Goal: Task Accomplishment & Management: Manage account settings

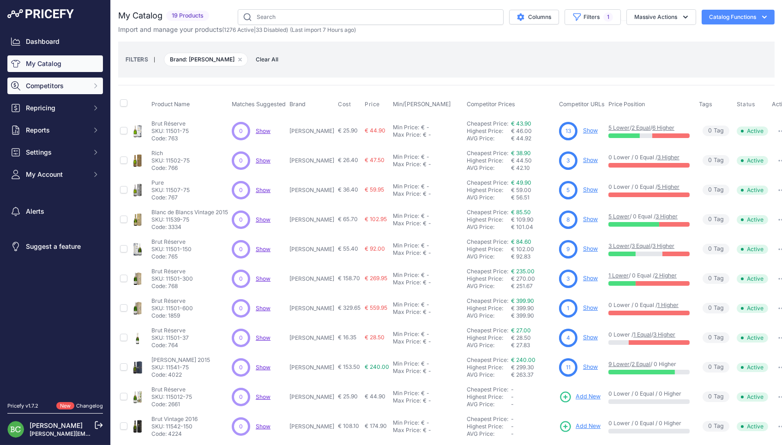
click at [45, 89] on span "Competitors" at bounding box center [56, 85] width 60 height 9
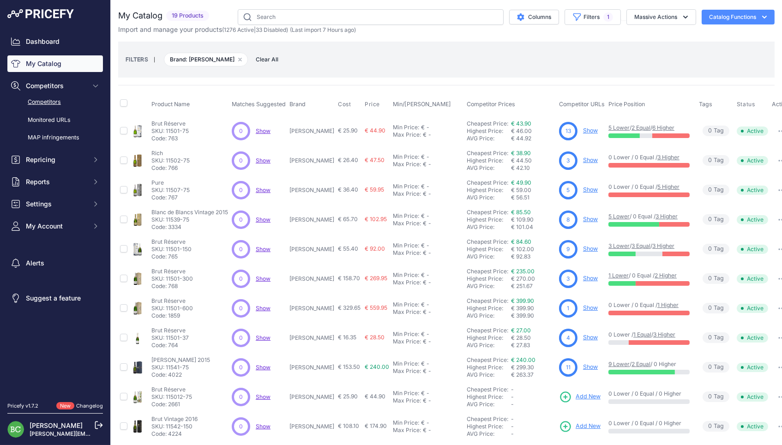
click at [49, 104] on link "Competitors" at bounding box center [55, 102] width 96 height 16
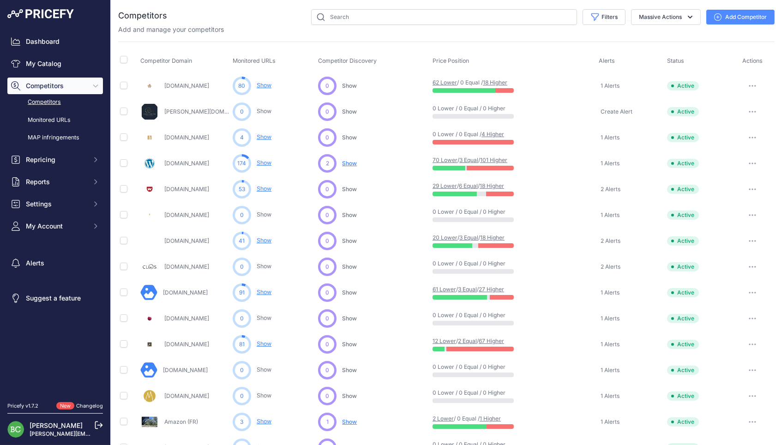
click at [439, 35] on div "Competitors" at bounding box center [446, 378] width 657 height 739
click at [406, 17] on input "text" at bounding box center [444, 17] width 266 height 16
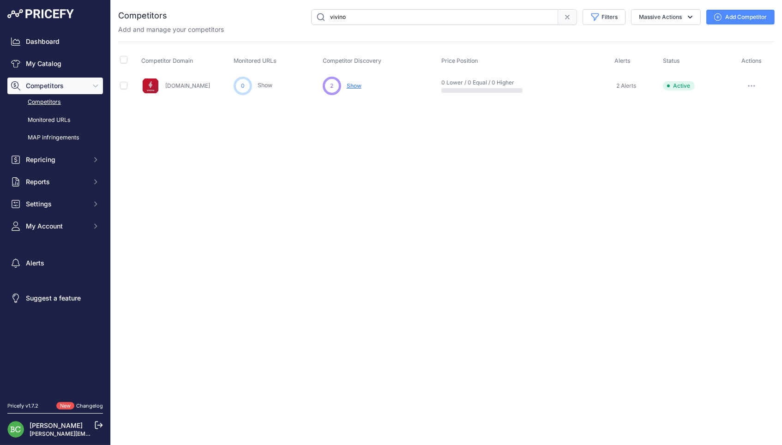
click at [414, 37] on div "Competitors" at bounding box center [446, 54] width 657 height 90
click at [395, 176] on div "Close You are not connected to the internet." at bounding box center [446, 222] width 671 height 445
click at [396, 173] on div "Close You are not connected to the internet." at bounding box center [446, 222] width 671 height 445
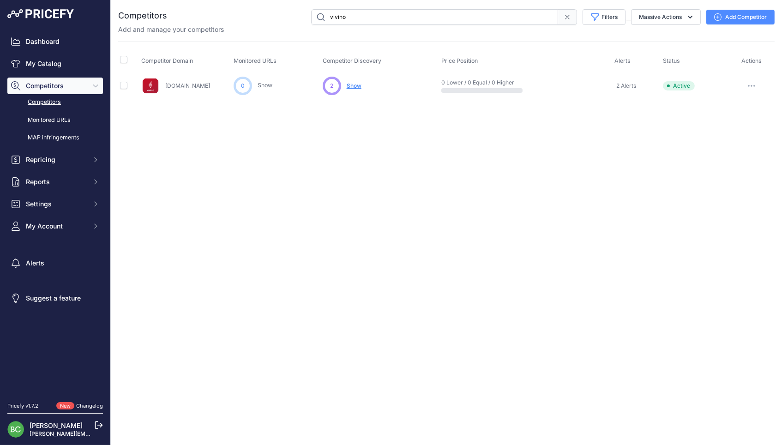
click at [527, 183] on div "Close You are not connected to the internet." at bounding box center [446, 222] width 671 height 445
click at [235, 48] on div "Competitor Domain Monitored URLs Competitor Discovery Price Position" at bounding box center [446, 70] width 657 height 57
click at [359, 87] on span "Show" at bounding box center [354, 85] width 15 height 7
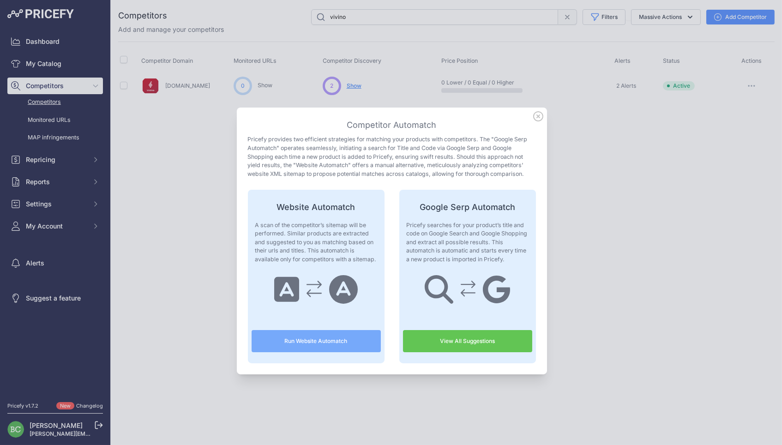
scroll to position [0, 0]
click at [536, 117] on icon at bounding box center [538, 116] width 9 height 9
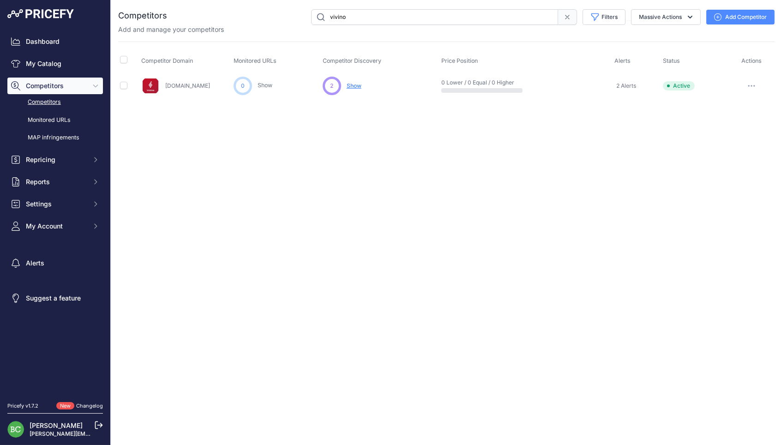
click at [417, 121] on div "Close You are not connected to the internet." at bounding box center [446, 222] width 671 height 445
click at [370, 165] on div "Close You are not connected to the internet." at bounding box center [446, 222] width 671 height 445
drag, startPoint x: 361, startPoint y: 19, endPoint x: 293, endPoint y: 14, distance: 68.5
click at [293, 14] on div "vivino Filters Competitor Status Select an option Active Disabled Update Profil…" at bounding box center [471, 17] width 608 height 16
drag, startPoint x: 359, startPoint y: 18, endPoint x: 272, endPoint y: 15, distance: 86.9
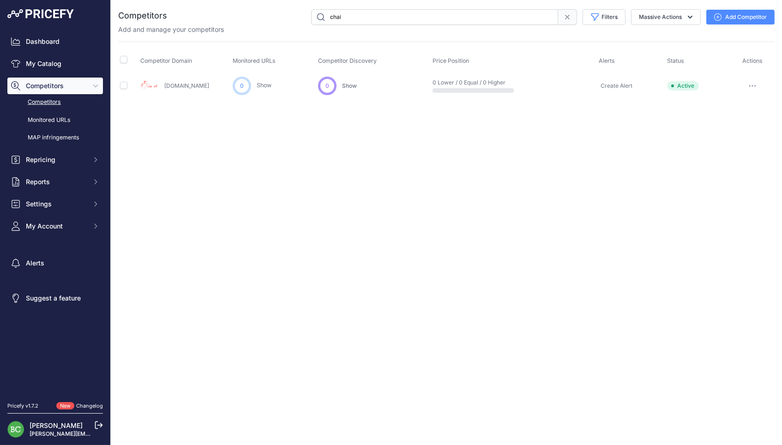
click at [272, 15] on div "chai Filters Competitor Status Select an option Active Disabled Update Profile …" at bounding box center [471, 17] width 608 height 16
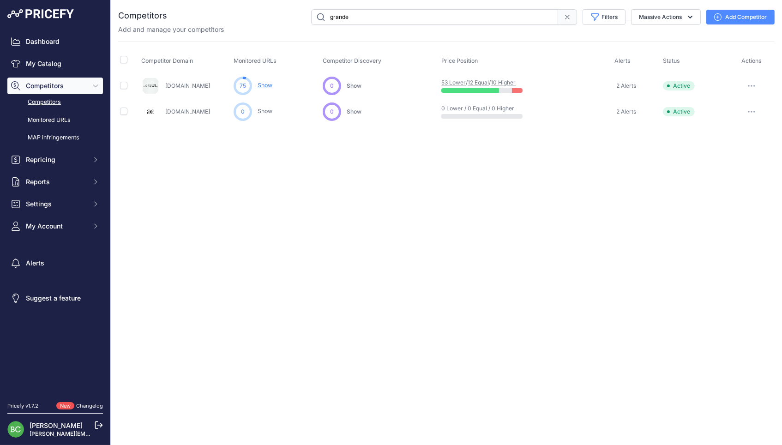
drag, startPoint x: 389, startPoint y: 15, endPoint x: 322, endPoint y: 13, distance: 67.4
click at [322, 13] on input "grande" at bounding box center [434, 17] width 247 height 16
type input "amazon"
click at [265, 87] on link "Show" at bounding box center [265, 85] width 15 height 7
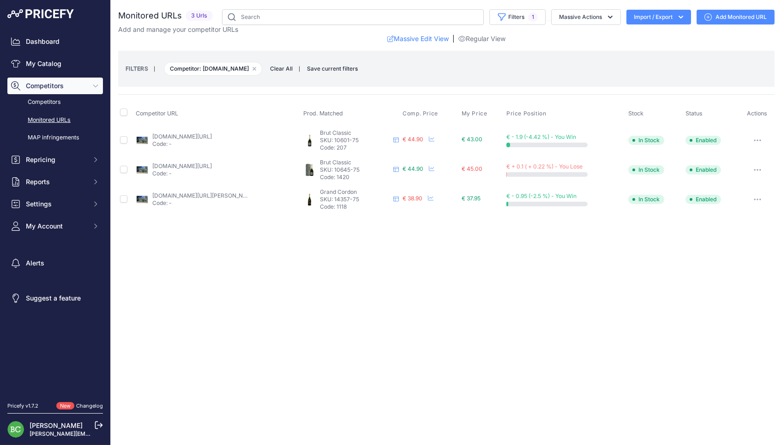
click at [376, 291] on div "Close You are not connected to the internet." at bounding box center [446, 222] width 671 height 445
click at [362, 289] on div "Close You are not connected to the internet." at bounding box center [446, 222] width 671 height 445
click at [253, 69] on icon "button" at bounding box center [254, 68] width 3 height 3
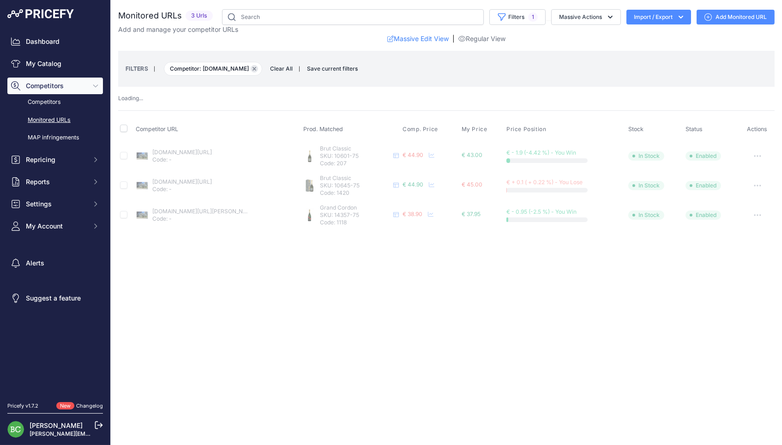
click at [253, 69] on icon "button" at bounding box center [255, 69] width 4 height 4
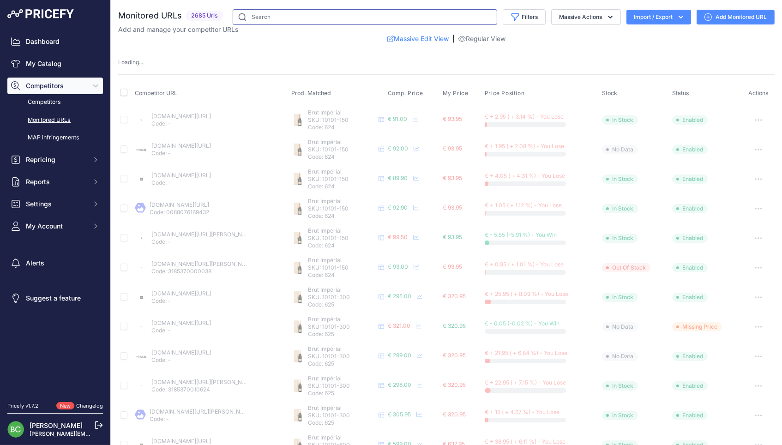
click at [285, 20] on input "text" at bounding box center [365, 17] width 265 height 16
click at [50, 106] on link "Competitors" at bounding box center [55, 102] width 96 height 16
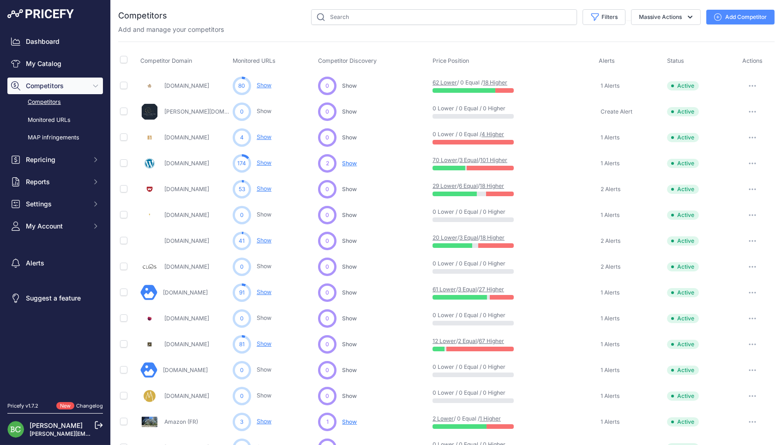
click at [478, 32] on div "Add and manage your competitors" at bounding box center [446, 29] width 657 height 9
click at [432, 33] on div "Add and manage your competitors" at bounding box center [446, 29] width 657 height 9
click at [392, 37] on div "Competitors" at bounding box center [446, 378] width 657 height 739
click at [378, 14] on input "text" at bounding box center [444, 17] width 266 height 16
type input "amazon"
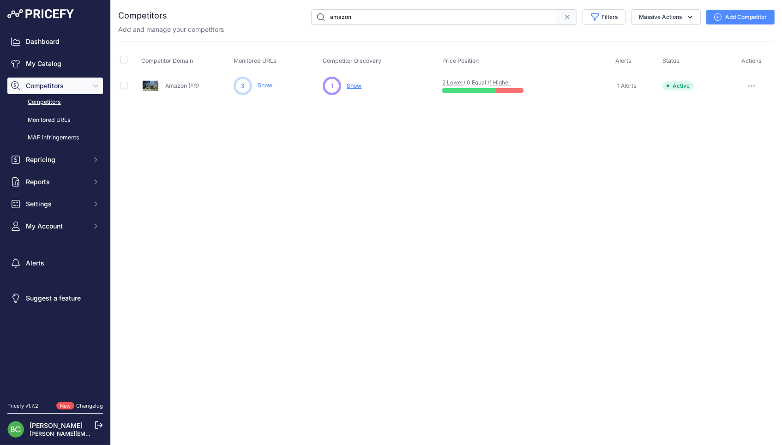
click at [269, 84] on link "Show" at bounding box center [265, 85] width 15 height 7
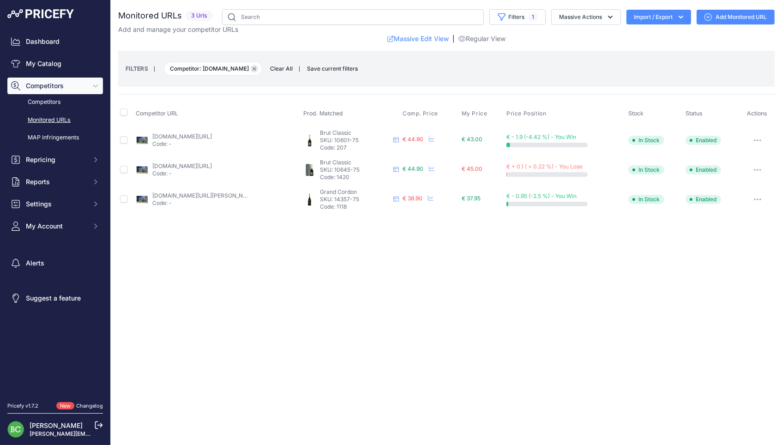
click at [253, 68] on icon "button" at bounding box center [255, 69] width 4 height 4
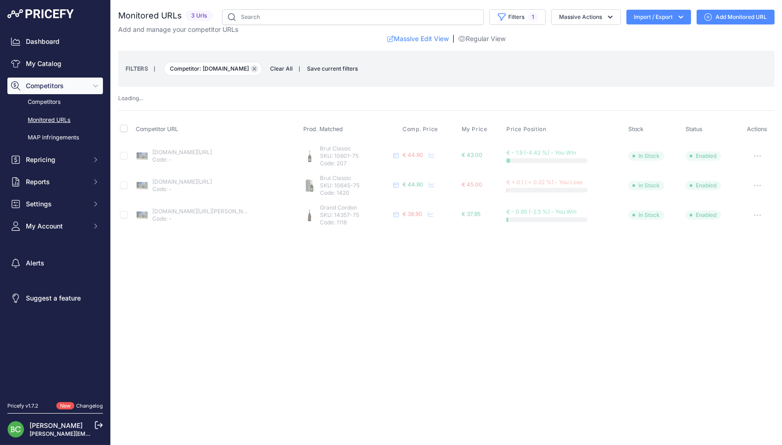
click at [253, 68] on icon "button" at bounding box center [254, 68] width 3 height 3
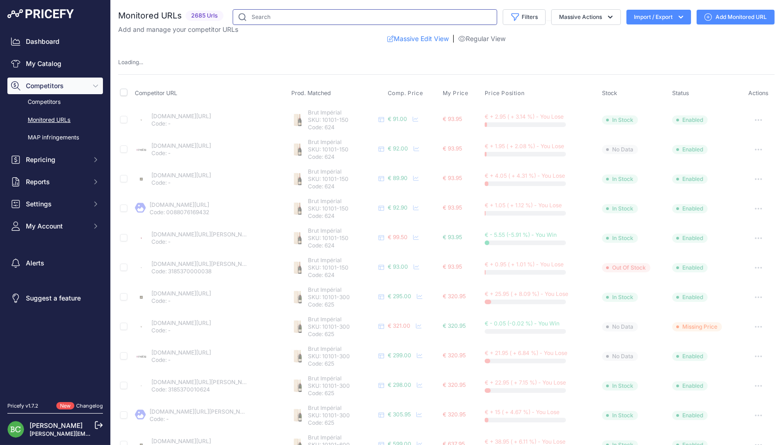
click at [277, 19] on input "text" at bounding box center [365, 17] width 265 height 16
click at [50, 108] on link "Competitors" at bounding box center [55, 102] width 96 height 16
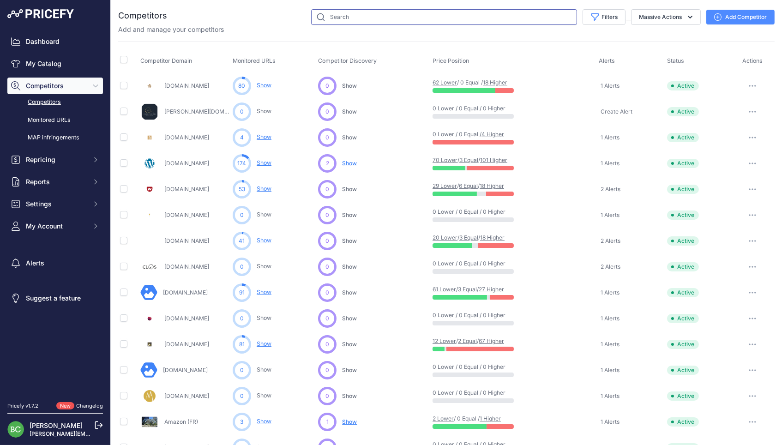
click at [390, 22] on input "text" at bounding box center [444, 17] width 266 height 16
type input "cdiscount"
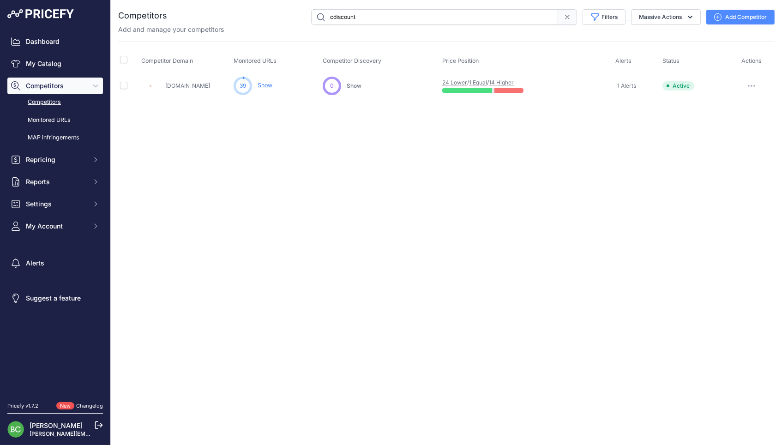
click at [269, 86] on link "Show" at bounding box center [265, 85] width 15 height 7
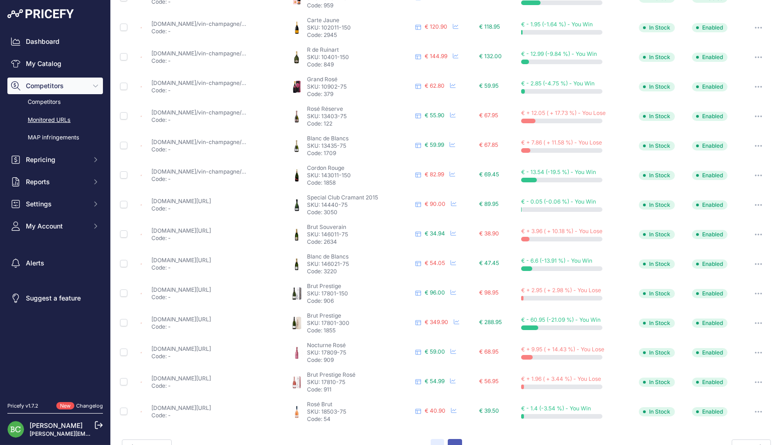
click at [452, 439] on button "2" at bounding box center [455, 447] width 14 height 17
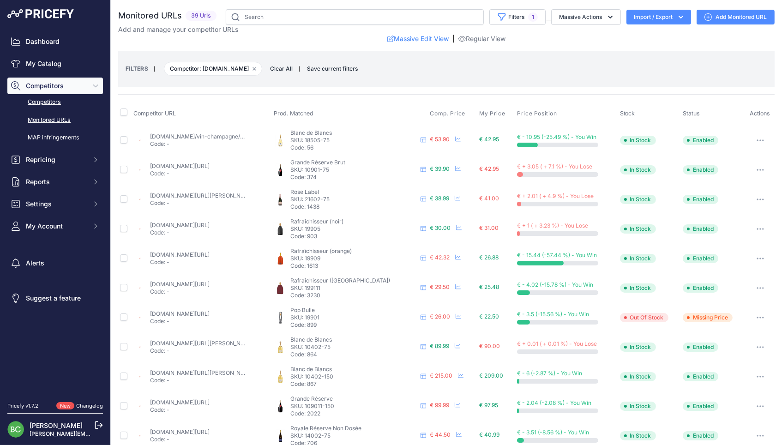
click at [57, 103] on link "Competitors" at bounding box center [55, 102] width 96 height 16
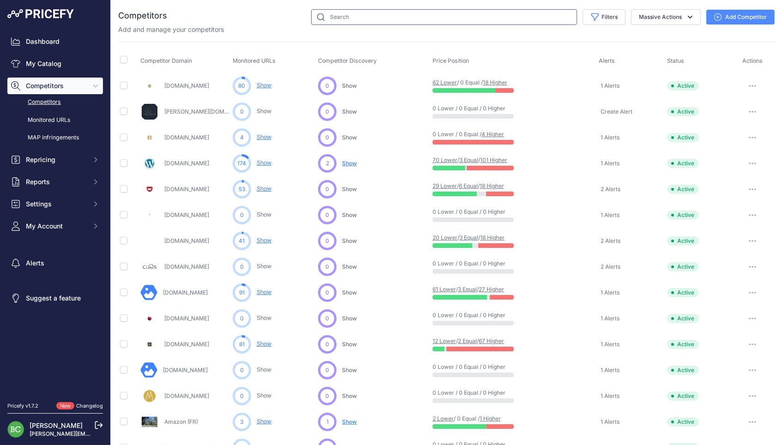
click at [367, 19] on input "text" at bounding box center [444, 17] width 266 height 16
type input "champagnes"
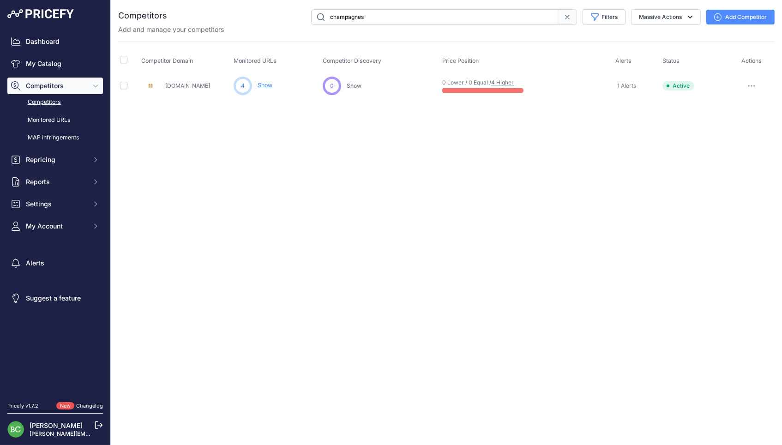
click at [265, 84] on link "Show" at bounding box center [265, 85] width 15 height 7
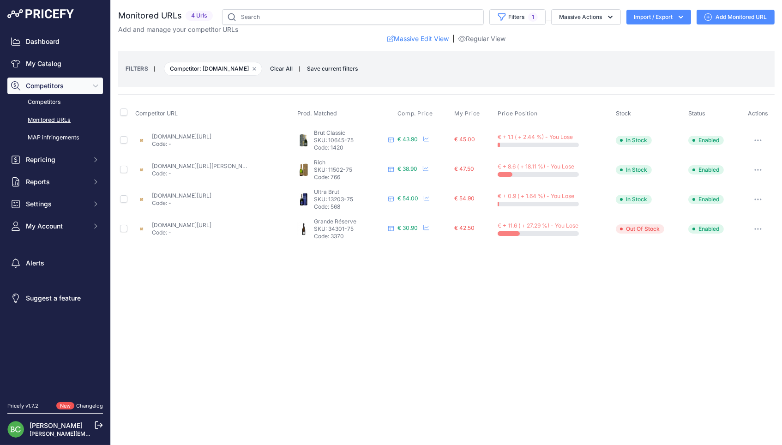
click at [211, 194] on link "[DOMAIN_NAME][URL]" at bounding box center [182, 195] width 60 height 7
click at [211, 222] on link "champagnesetvins.com/produit/vilmart-grande-reserve-bouteille/" at bounding box center [182, 225] width 60 height 7
click at [57, 107] on link "Competitors" at bounding box center [55, 102] width 96 height 16
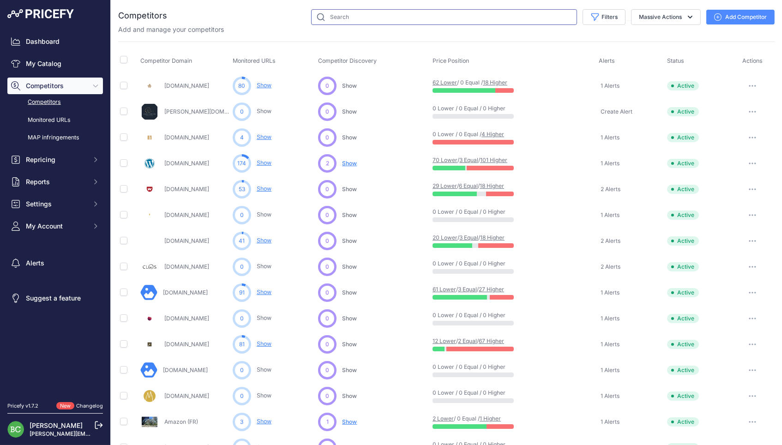
drag, startPoint x: 395, startPoint y: 20, endPoint x: 388, endPoint y: 19, distance: 6.9
click at [388, 19] on input "text" at bounding box center [444, 17] width 266 height 16
type input "divine"
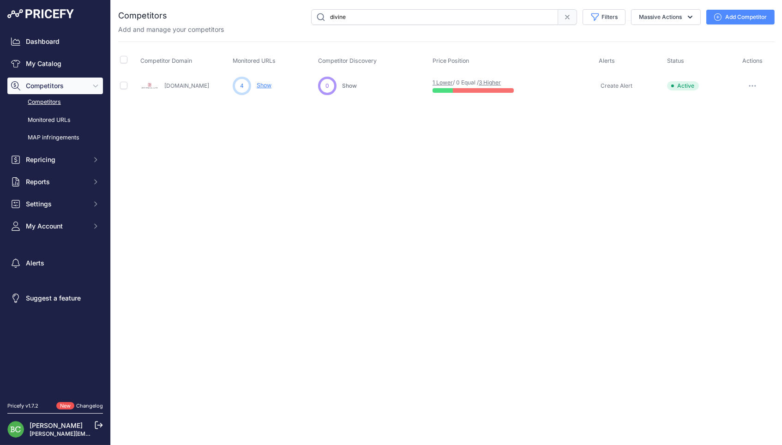
click at [268, 85] on link "Show" at bounding box center [264, 85] width 15 height 7
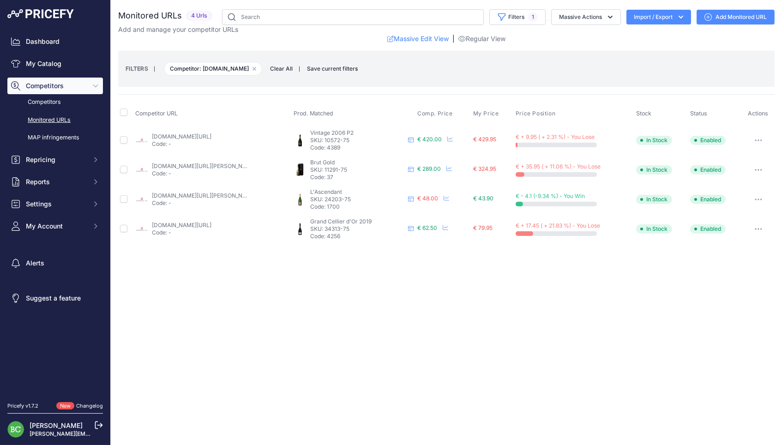
click at [208, 137] on link "divinecellar.com/fr/champagnes/2413-dom-perignon-p2-2006-champagne-318537077800…" at bounding box center [182, 136] width 60 height 7
click at [220, 164] on link "divinecellar.com/fr/champagnes/2217-armand-de-brignac-gold-champagne-coffret-37…" at bounding box center [204, 166] width 104 height 7
click at [213, 194] on link "divinecellar.com/fr/champagnes/1724-mouzon-leroux-l-ascendant-solera-champagne.…" at bounding box center [204, 195] width 104 height 7
click at [211, 222] on link "divinecellar.com/fr/champagnes/2389-vilmart-cie-grand-cellier-d-or-2018-champag…" at bounding box center [182, 225] width 60 height 7
click at [211, 223] on link "divinecellar.com/fr/champagnes/2389-vilmart-cie-grand-cellier-d-or-2018-champag…" at bounding box center [182, 225] width 60 height 7
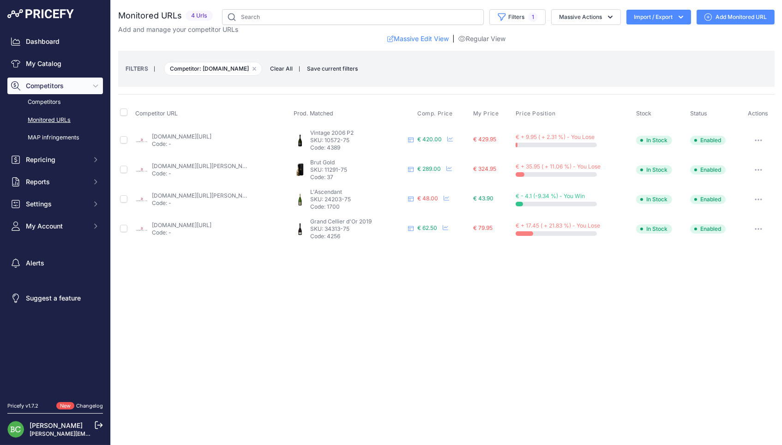
click at [758, 223] on button "button" at bounding box center [758, 229] width 18 height 13
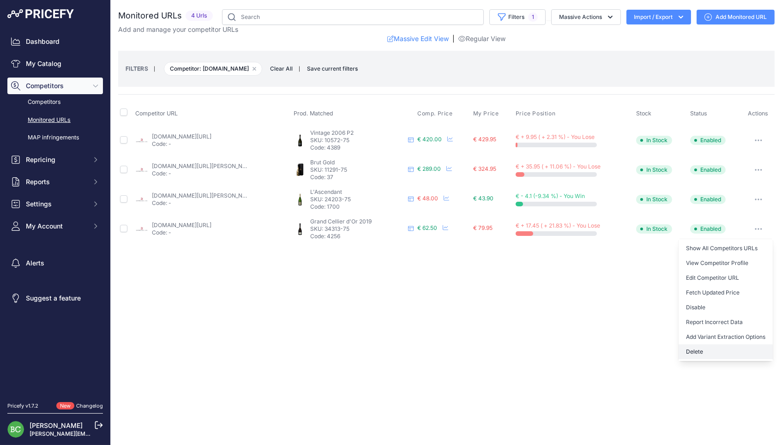
click at [699, 344] on button "Delete" at bounding box center [726, 351] width 94 height 15
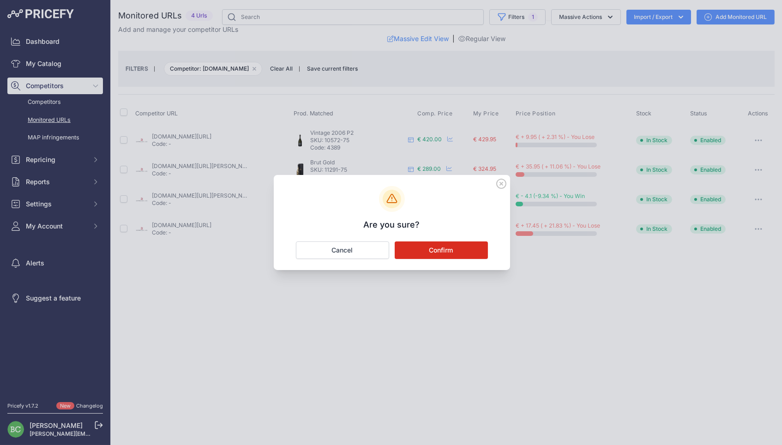
click at [458, 251] on button "Confirm" at bounding box center [441, 250] width 93 height 18
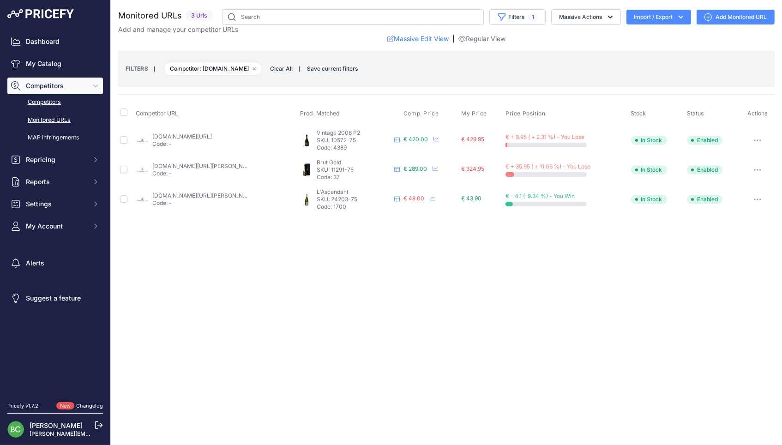
click at [50, 108] on link "Competitors" at bounding box center [55, 102] width 96 height 16
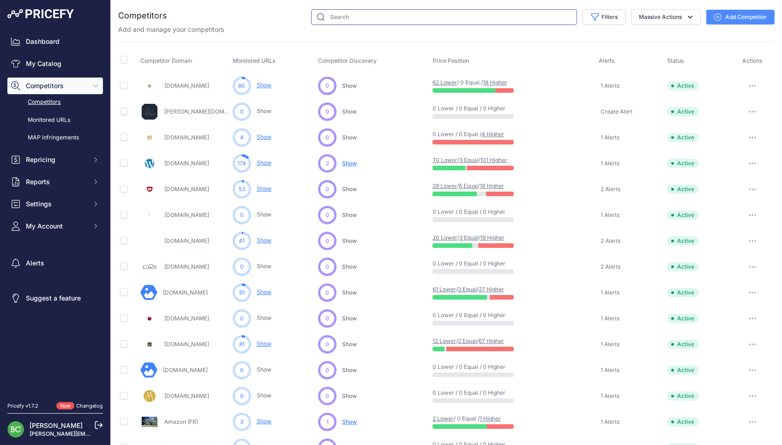
click at [356, 18] on input "text" at bounding box center [444, 17] width 266 height 16
type input "premium"
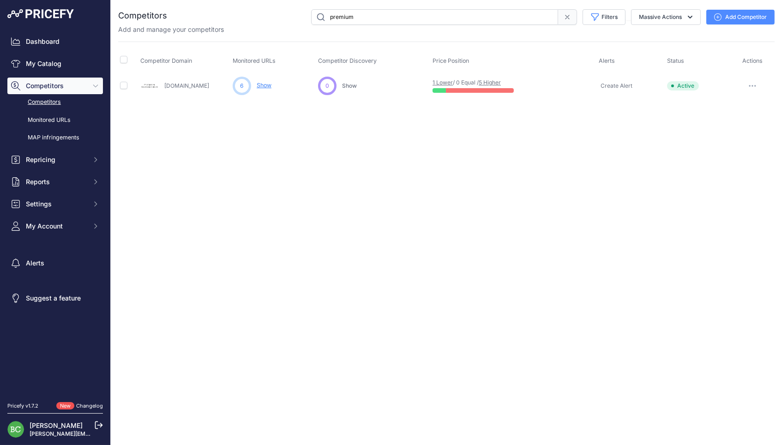
click at [266, 85] on link "Show" at bounding box center [264, 85] width 15 height 7
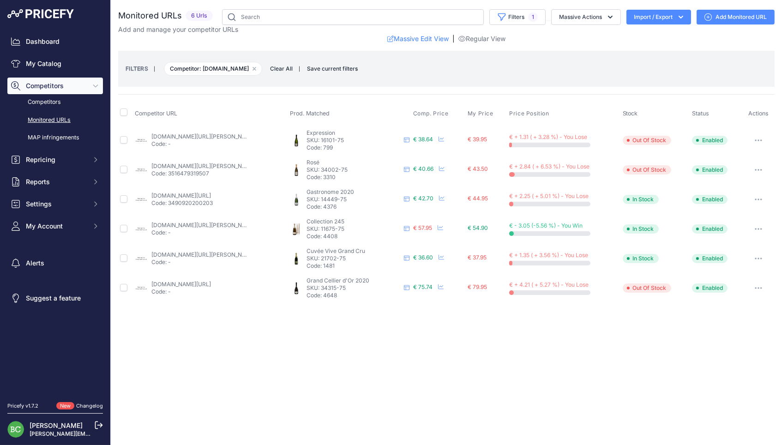
scroll to position [0, 0]
click at [230, 137] on link "[DOMAIN_NAME][URL][PERSON_NAME]" at bounding box center [203, 136] width 104 height 7
click at [239, 163] on link "[DOMAIN_NAME][URL][PERSON_NAME]" at bounding box center [203, 166] width 104 height 7
click at [211, 192] on link "[DOMAIN_NAME][URL]" at bounding box center [181, 195] width 60 height 7
click at [210, 223] on link "premiumgrandscrus.com/fr/brut/5855-7339-louis-roederer-collection-245.html?mot_…" at bounding box center [203, 225] width 104 height 7
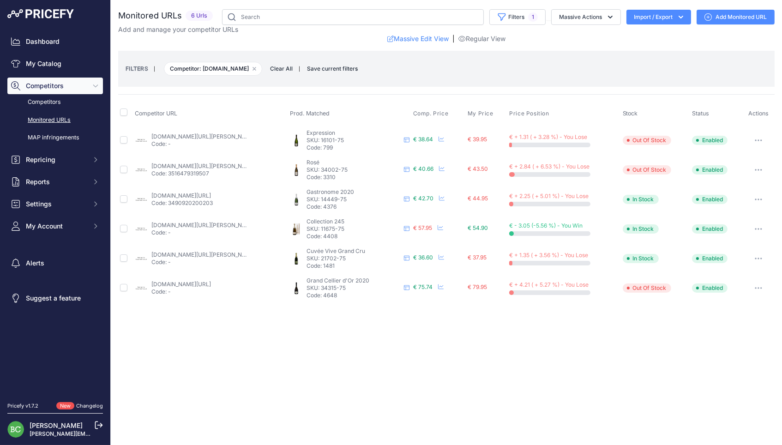
click at [213, 251] on link "premiumgrandscrus.com/fr/blanc-de-blancs/858-claude-cazals-cuvee-vive-extra-bru…" at bounding box center [203, 254] width 104 height 7
click at [190, 281] on link "premiumgrandscrus.com/fr/millesimes/7874-vilmart-cie-grand-cellier-d-or-2020.ht…" at bounding box center [181, 284] width 60 height 7
drag, startPoint x: 760, startPoint y: 282, endPoint x: 750, endPoint y: 289, distance: 11.7
click at [760, 287] on icon "button" at bounding box center [758, 288] width 7 height 2
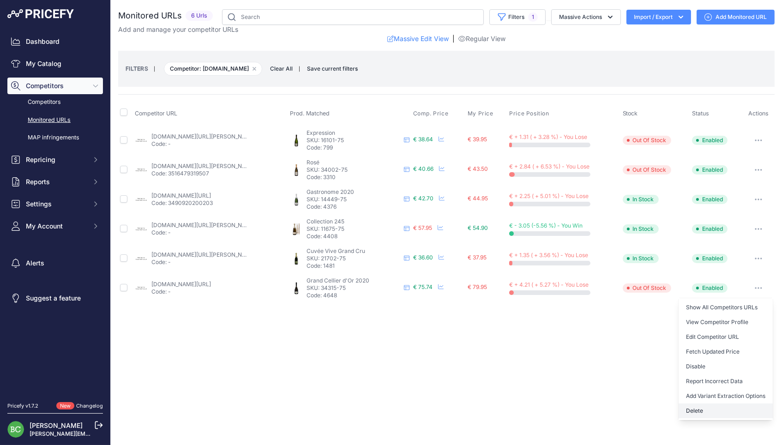
click at [689, 404] on button "Delete" at bounding box center [726, 411] width 94 height 15
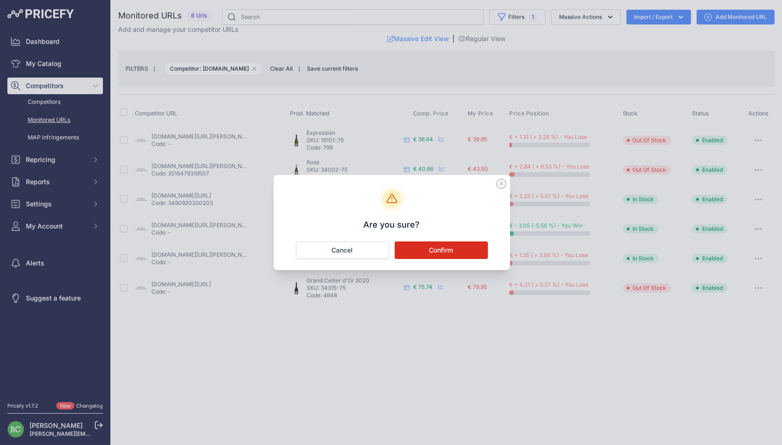
click at [446, 253] on button "Confirm" at bounding box center [441, 250] width 93 height 18
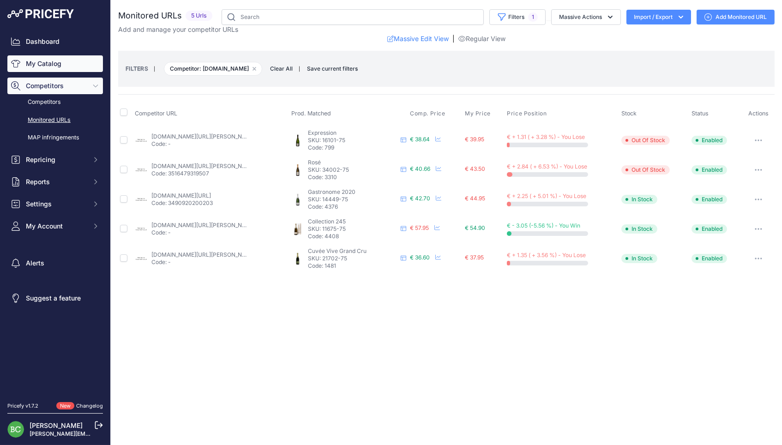
click at [21, 68] on link "My Catalog" at bounding box center [55, 63] width 96 height 17
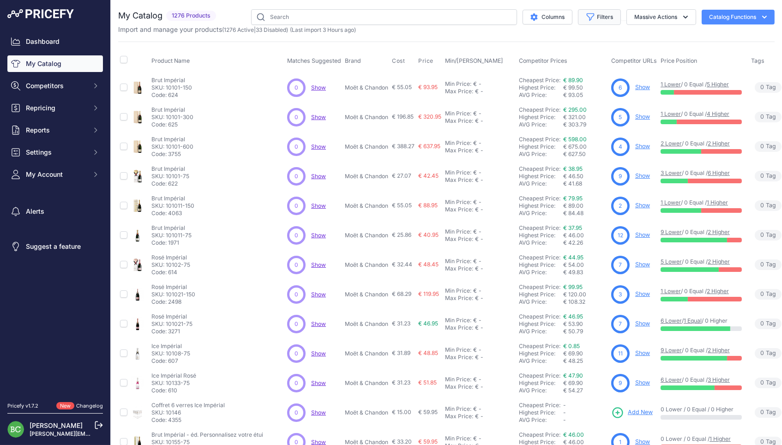
click at [599, 16] on button "Filters" at bounding box center [599, 17] width 43 height 16
select select "[PERSON_NAME]"
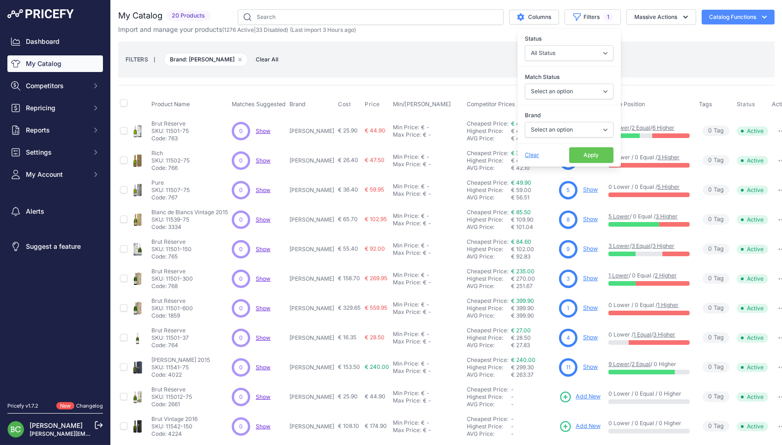
click at [596, 154] on button "Apply" at bounding box center [591, 155] width 44 height 16
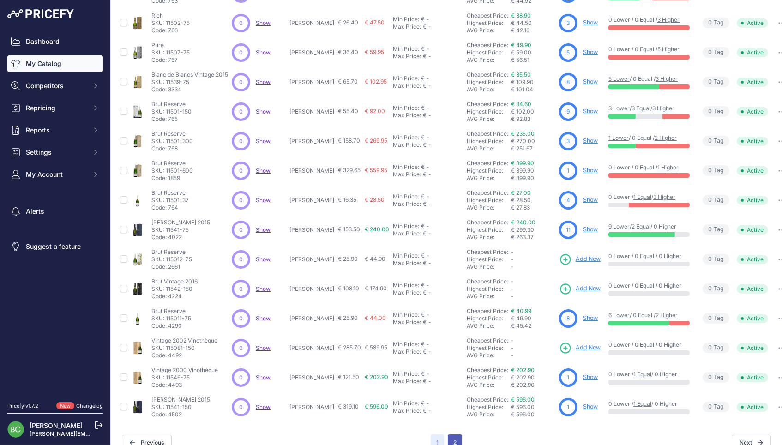
click at [452, 434] on button "2" at bounding box center [455, 442] width 14 height 17
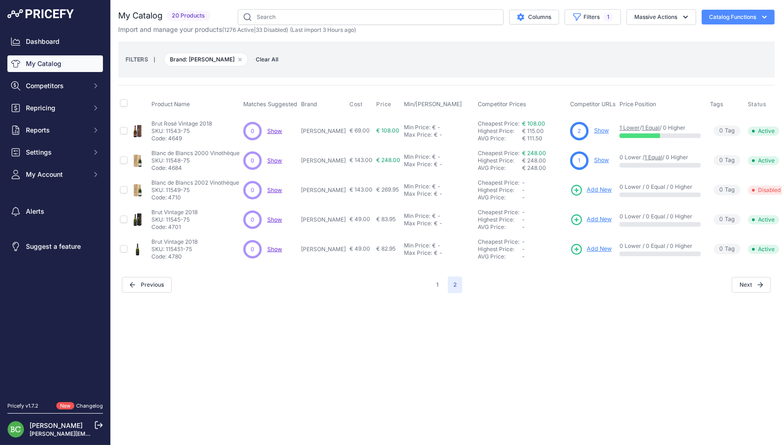
drag, startPoint x: 304, startPoint y: 130, endPoint x: 330, endPoint y: 130, distance: 26.3
click at [330, 130] on tr "Brut Rosé Vintage 2018 Show" at bounding box center [464, 131] width 693 height 30
copy tr "[PERSON_NAME]"
click at [410, 289] on div "You are not connected to the internet. My Catalog" at bounding box center [446, 151] width 657 height 302
click at [438, 278] on button "1" at bounding box center [437, 285] width 13 height 17
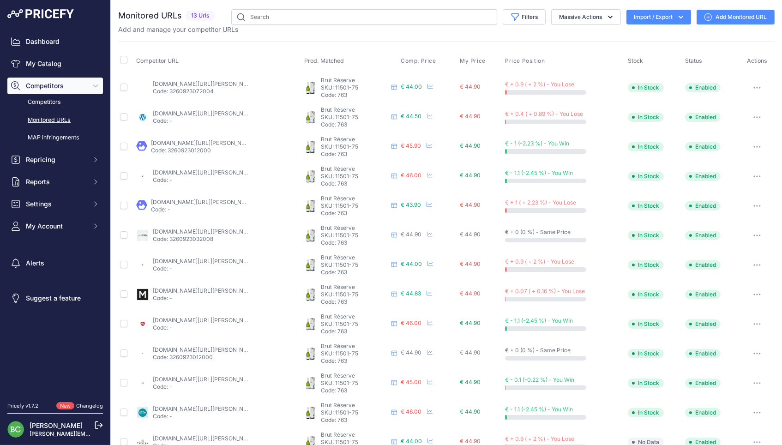
click at [221, 84] on link "12bouteilles.com/fr/maison-pol-roger-/2783-pol-roger-reserve-brut.html" at bounding box center [227, 83] width 149 height 7
click at [756, 87] on icon "button" at bounding box center [756, 88] width 7 height 2
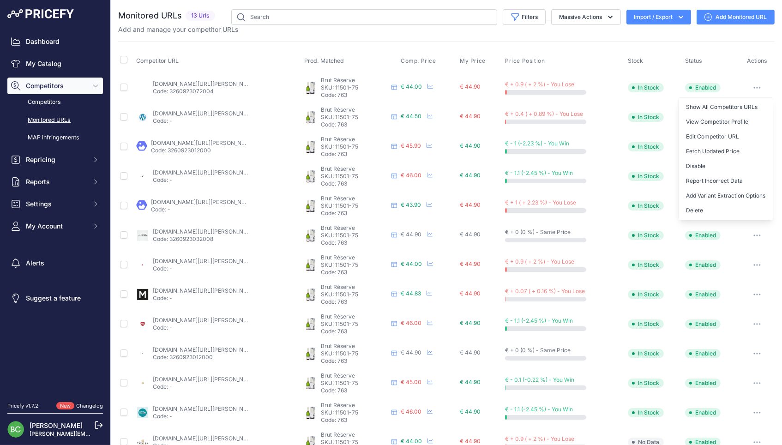
drag, startPoint x: 696, startPoint y: 209, endPoint x: 678, endPoint y: 208, distance: 18.5
click at [696, 209] on button "Delete" at bounding box center [726, 210] width 94 height 15
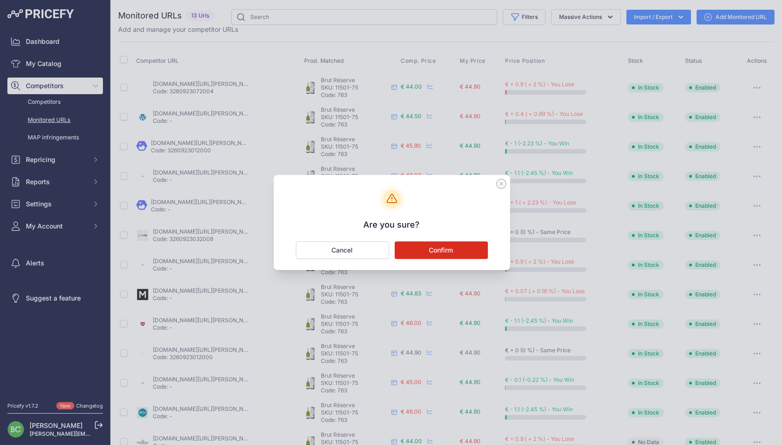
click at [463, 244] on button "Confirm" at bounding box center [441, 250] width 93 height 18
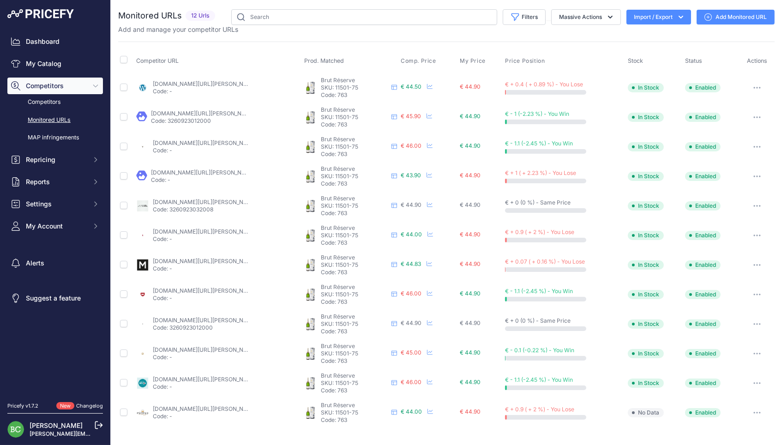
click at [192, 84] on link "brut-de-champ.com/produit/pol-roger-brut-reserve/" at bounding box center [205, 83] width 104 height 7
click at [196, 113] on link "calais-vins.com/champagnes-bulles/365-champagne-pol-roger-champagne-brut-75-cl.…" at bounding box center [203, 113] width 104 height 7
click at [232, 140] on link "enviedechamp.com/fr/champagne-pol-roger/976-brut-reserve.html" at bounding box center [205, 142] width 104 height 7
click at [202, 169] on link "la-champagnerie.com/champagne-pol-roger-brut-reserve-c2x20067119" at bounding box center [203, 172] width 104 height 7
click at [221, 199] on link "lagrandeepicerie.com/fr/champagne-pol-roger-brut-reserve/200002297001.html" at bounding box center [205, 202] width 104 height 7
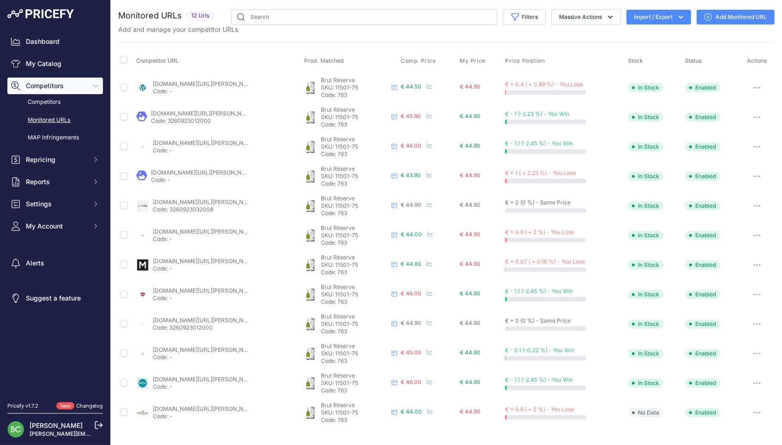
click at [210, 228] on link "lavinia.com/fr-fr/pol-roger-brut-1" at bounding box center [205, 231] width 104 height 7
click at [229, 258] on link "millesima.fr/champagne-pol-roger-reserve-brut-0000-ce-cc-6.html?prirule_jdsnikf…" at bounding box center [205, 261] width 104 height 7
click at [213, 287] on link "wineandco.com/champagne-pol-roger-brut-reserve-sous-etui-504-fr-eur-fr.html" at bounding box center [205, 290] width 104 height 7
click at [207, 317] on link "we-love-bubbles.fr/pol-roger-reserve-brut" at bounding box center [205, 320] width 104 height 7
click at [170, 346] on link "idealwine.com/fr/acheter-vin/b2029779-246-1-bouteille-brut-reserve-pol-roger-bl…" at bounding box center [205, 349] width 104 height 7
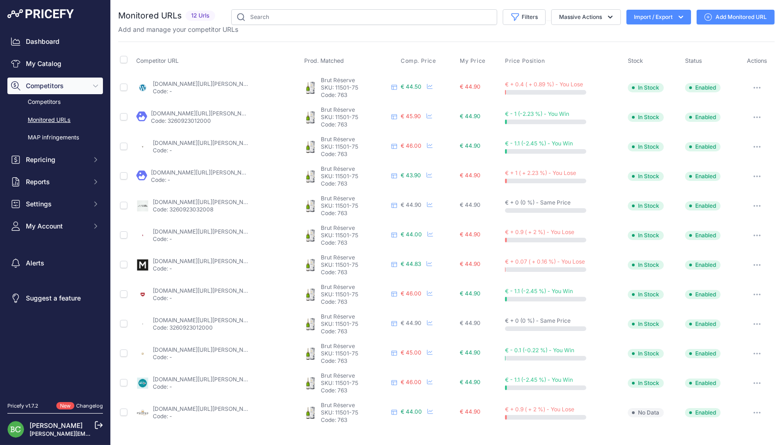
click at [229, 376] on link "lepetitballon.com/products/champagne-pol-roger-brut?_pos=1&_sid=bbca803f1&_ss=r…" at bounding box center [205, 379] width 104 height 7
click at [207, 376] on link "lepetitballon.com/products/champagne-pol-roger-brut?_pos=1&_sid=bbca803f1&_ss=r…" at bounding box center [205, 379] width 104 height 7
click at [758, 377] on button "button" at bounding box center [757, 383] width 18 height 13
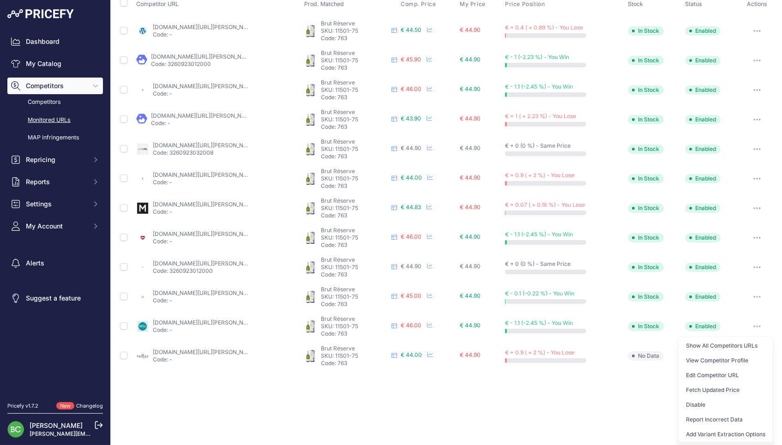
scroll to position [56, 0]
drag, startPoint x: 702, startPoint y: 434, endPoint x: 661, endPoint y: 422, distance: 42.6
click at [701, 442] on button "Delete" at bounding box center [726, 449] width 94 height 15
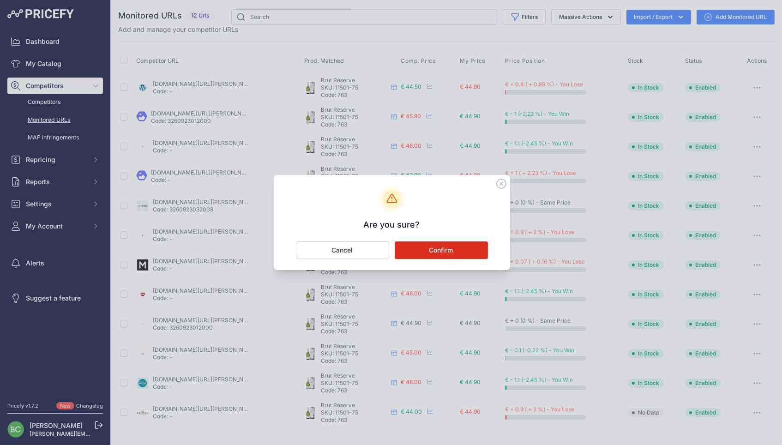
click at [480, 254] on button "Confirm" at bounding box center [441, 250] width 93 height 18
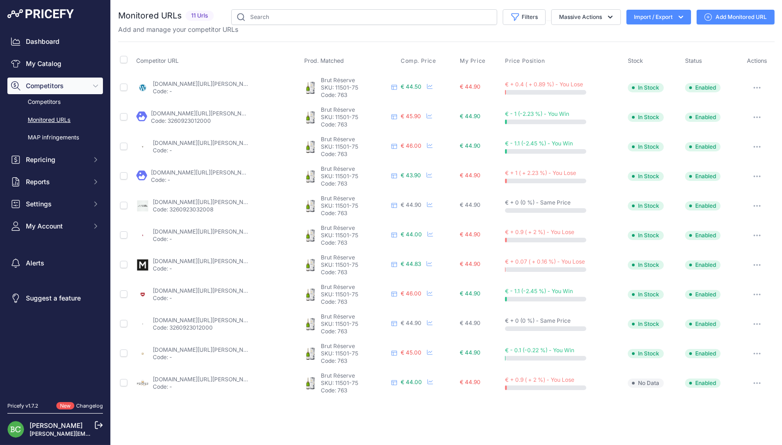
click at [238, 376] on link "pepites-en-champagne.fr/fr/vignerons/champagne-pol-roger-brut-reserve?mot_tcid=…" at bounding box center [205, 379] width 104 height 7
click at [747, 20] on link "Add Monitored URL" at bounding box center [736, 17] width 78 height 15
click at [747, 19] on link "Add Monitored URL" at bounding box center [736, 17] width 78 height 15
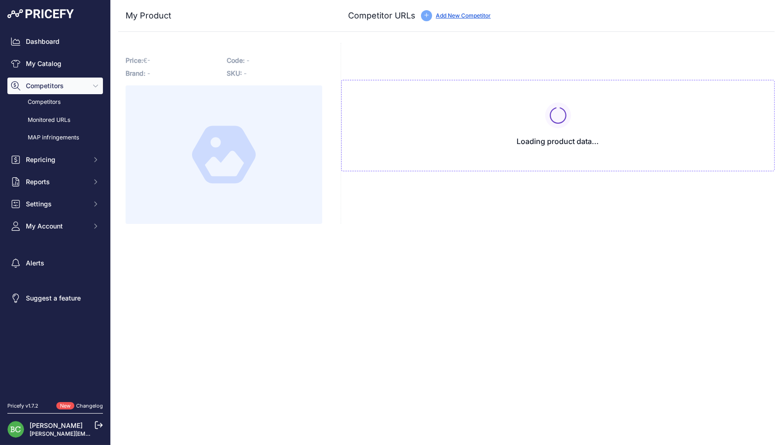
type input "[DOMAIN_NAME][URL][PERSON_NAME][PERSON_NAME][PERSON_NAME]"
type input "[DOMAIN_NAME][URL][PERSON_NAME]"
type input "www.cave-champenoise.com/champagne-49/champagne-pol-roger-brut-reserve-57.html"
type input "www.cdiscount.com/vin-champagne/vin-champagne/champagne-pol-roger-brut-reserve/…"
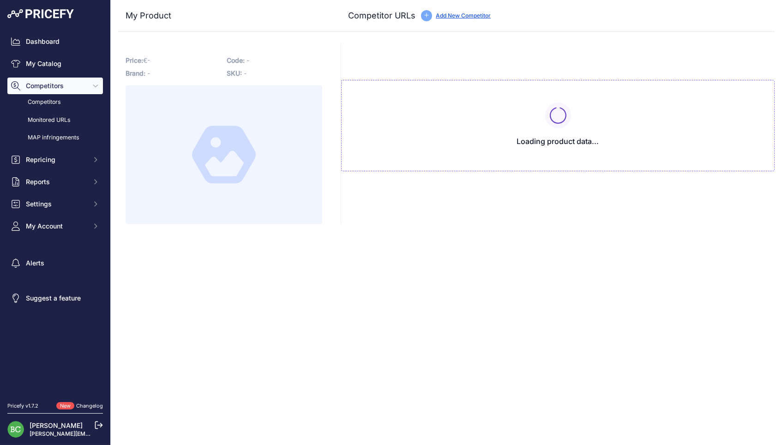
type input "www.champagnesetvins.com/produit/pol-roger-brut-reserve-bouteille/"
type input "www.enviedechamp.com/fr/champagne-pol-roger/976-brut-reserve.html"
type input "www.idealwine.com/fr/acheter-vin/B2029779-246-1-bouteille-Brut-Reserve-Pol-Roge…"
type input "www.la-champagnerie.com/champagne-pol-roger-brut-reserve-c2x20067119"
type input "www.lagrandeepicerie.com/fr/champagne-pol-roger-brut-reserve/200002297001.html"
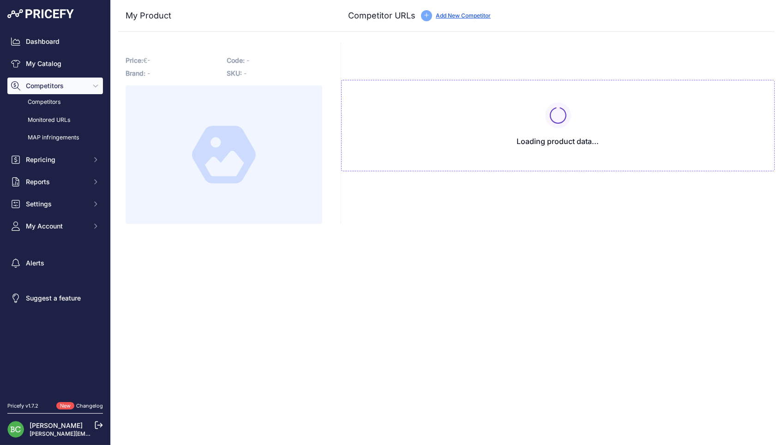
type input "www.lavinia.com/fr-fr/pol-roger-brut-1"
type input "www.leverrecanaille.com/champagne/1640-champagne-pol-roger-brut-reserve-etui-32…"
type input "www.lilovino.com/pol-roger/474-champagne-pol-roger-brut-reserve.html"
type input "www.millesima.fr/champagne-pol-roger-reserve-brut-0000-ce-cc-6.html?prirule_jds…"
type input "pepites-en-champagne.fr/fr/vignerons/Champagne-Pol-Roger-Brut-Reserve?mot_tcid=…"
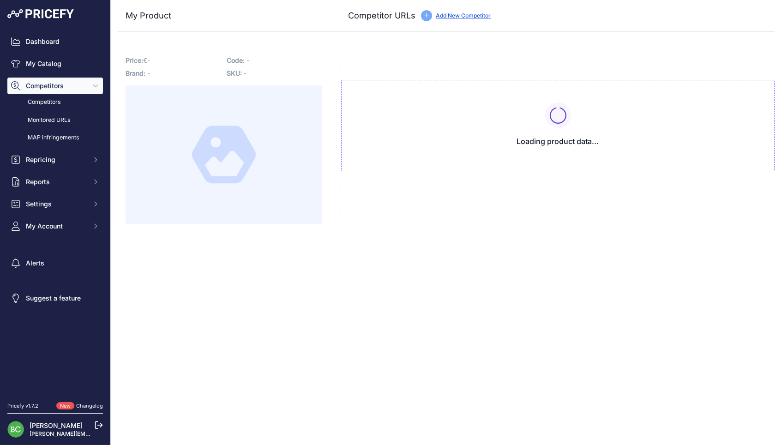
type input "www.vinatis.com/6716-champagne-pol-roger-reserve-brut-en-etui?prirule_jdsnikfkf…"
type input "we-love-bubbles.fr/pol-roger-reserve-brut"
type input "www.wineandco.com/champagne-pol-roger-brut-reserve-sous-etui-504-fr-eur-fr.html"
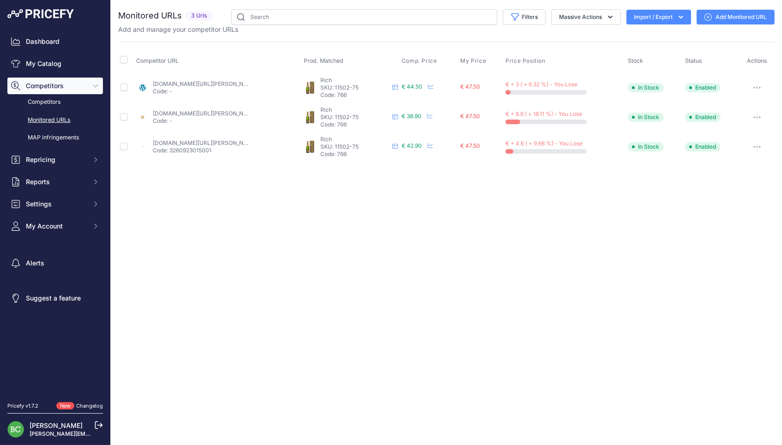
click at [205, 111] on link "[DOMAIN_NAME][URL][PERSON_NAME]" at bounding box center [205, 113] width 104 height 7
click at [225, 140] on link "[DOMAIN_NAME][URL][PERSON_NAME]" at bounding box center [205, 142] width 104 height 7
click at [725, 16] on link "Add Monitored URL" at bounding box center [736, 17] width 78 height 15
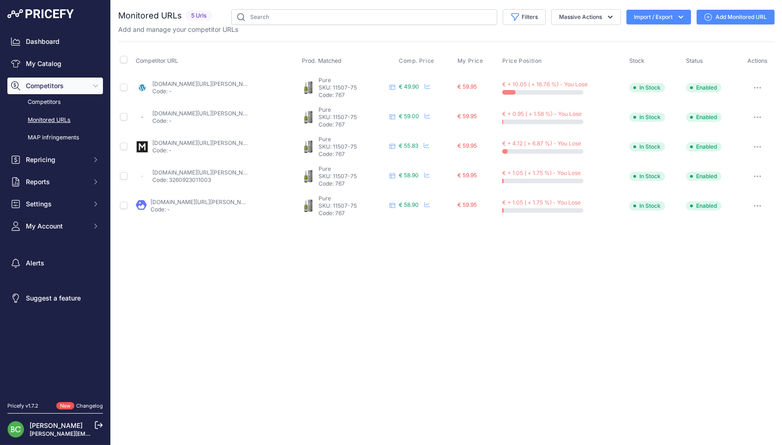
click at [217, 82] on link "[DOMAIN_NAME][URL][PERSON_NAME]" at bounding box center [204, 83] width 104 height 7
click at [218, 112] on link "[DOMAIN_NAME][URL][PERSON_NAME]" at bounding box center [204, 113] width 104 height 7
click at [217, 142] on link "[DOMAIN_NAME][URL][PERSON_NAME]" at bounding box center [204, 142] width 104 height 7
click at [197, 170] on link "[DOMAIN_NAME][URL][PERSON_NAME]" at bounding box center [204, 172] width 104 height 7
click at [183, 199] on link "la-champagnerie.com/champagne-pol-roger-pure-c2x20067225?prirule_jdsnikfkfjsd=2…" at bounding box center [203, 202] width 104 height 7
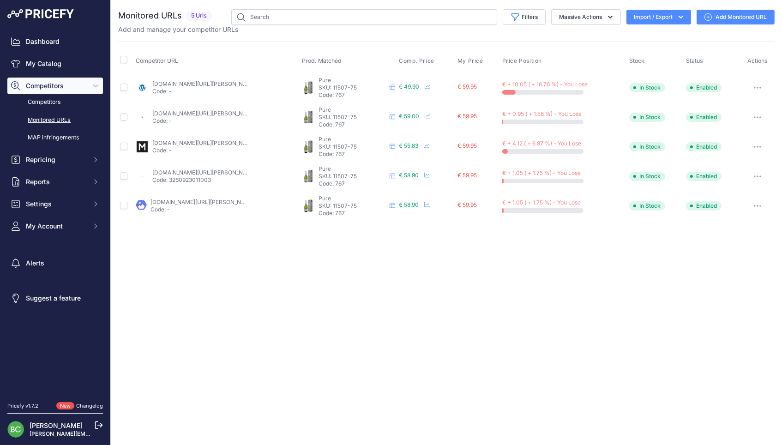
click at [722, 17] on link "Add Monitored URL" at bounding box center [736, 17] width 78 height 15
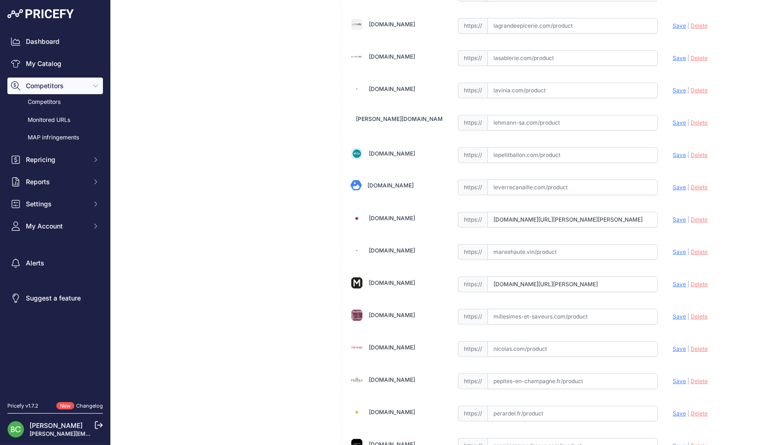
click at [535, 21] on input "text" at bounding box center [573, 26] width 171 height 16
paste input "[URL][DOMAIN_NAME][PERSON_NAME]"
click at [677, 22] on span "Save" at bounding box center [679, 25] width 13 height 7
type input "[URL][DOMAIN_NAME][PERSON_NAME]"
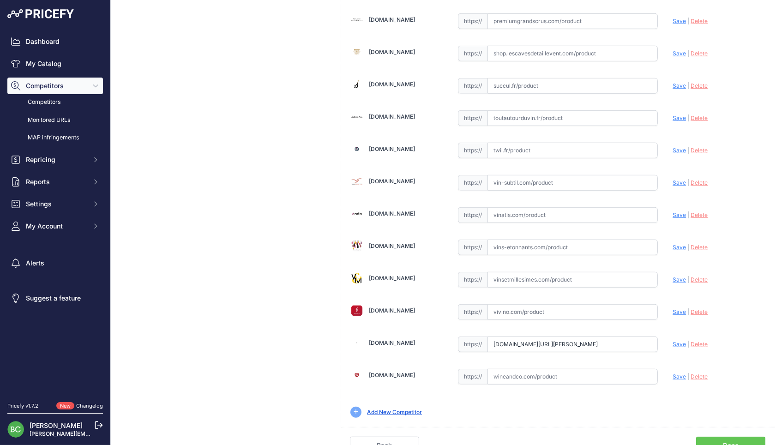
scroll to position [1247, 0]
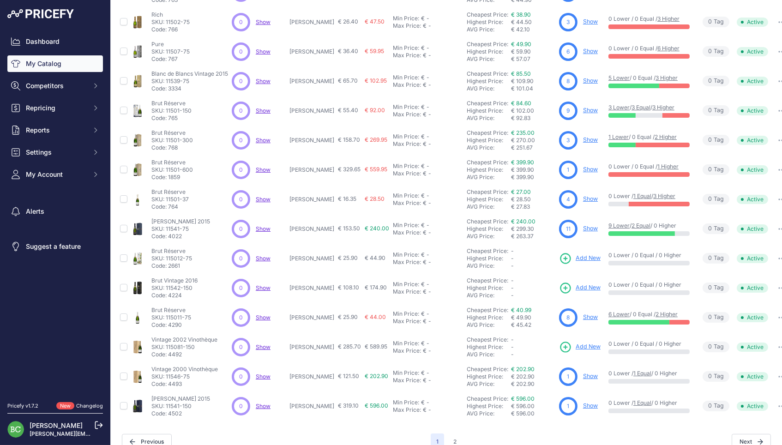
scroll to position [138, 0]
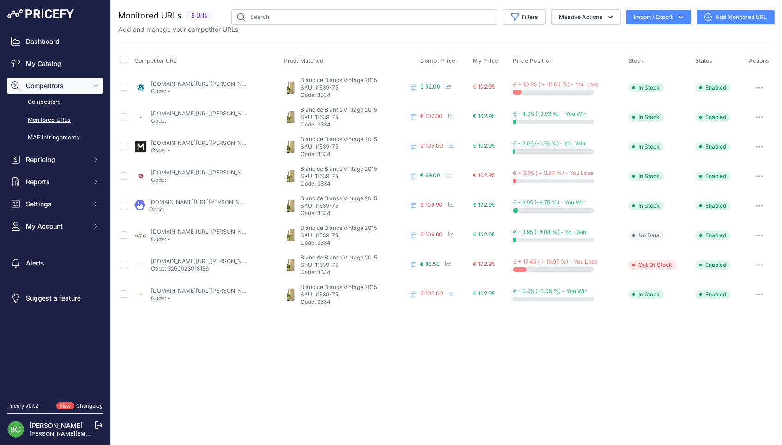
click at [217, 82] on link "brut-de-champ.com/produit/pol-roger-blanc-de-blancs-2015/" at bounding box center [203, 83] width 104 height 7
click at [208, 113] on link "enviedechamp.com/fr/champagne-pol-roger/2897-blanc-de-blancs-2015.html" at bounding box center [203, 113] width 104 height 7
click at [225, 141] on link "millesima.fr/champagne-pol-roger-blanc-de-blancs-vintage-2015.html" at bounding box center [203, 142] width 104 height 7
click at [198, 169] on link "wineandco.com/champagne-pol-roger-blanc-de-blancs-2015-sous-etui-52124-fr-eur-f…" at bounding box center [203, 172] width 104 height 7
click at [190, 199] on link "la-champagnerie.com/champagne-pol-roger-blanc-de-blancs-2015-c2x39988259?prirul…" at bounding box center [201, 202] width 104 height 7
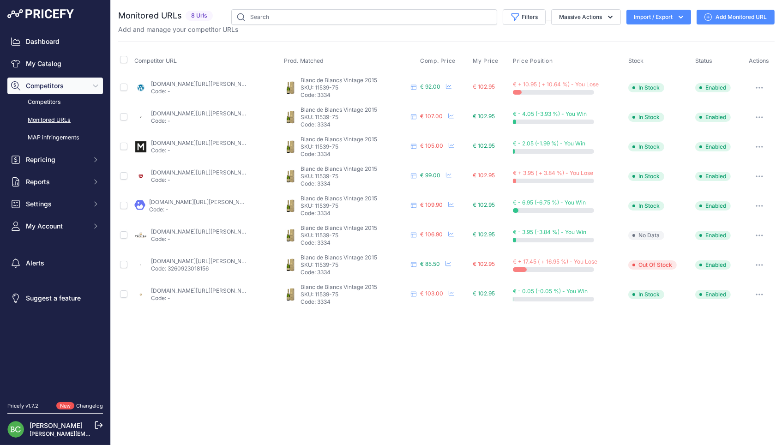
click at [200, 228] on link "pepites-en-champagne.fr/fr/vignerons/champagne-pol-roger-blanc-de-blancs?prirul…" at bounding box center [203, 231] width 104 height 7
click at [191, 258] on link "we-love-bubbles.fr/pol-roger-blanc-de-blancs-vintage-copy-7138114?prirule_jdsni…" at bounding box center [203, 261] width 104 height 7
click at [191, 287] on link "idealwine.com/fr/acheter-vin/2514684-1-bouteille-blanc-de-blancs-brut-pol-roger…" at bounding box center [203, 290] width 104 height 7
drag, startPoint x: 748, startPoint y: 17, endPoint x: 729, endPoint y: 16, distance: 19.4
click at [747, 17] on link "Add Monitored URL" at bounding box center [736, 17] width 78 height 15
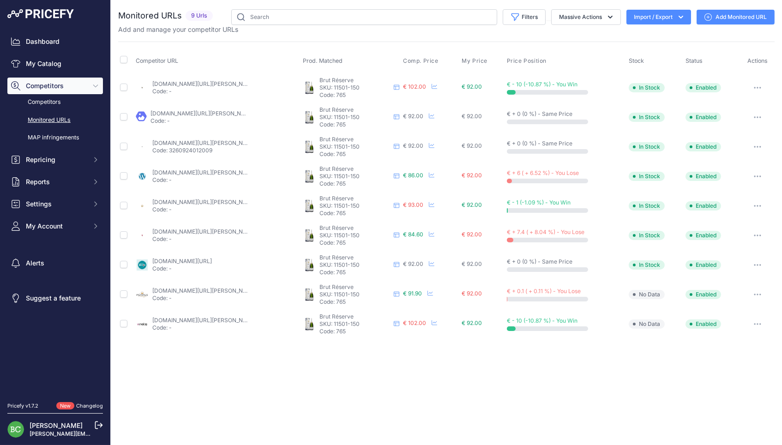
click at [221, 81] on link "enviedechamp.com/fr/champagne-pol-roger/986-brut-reserve-magnum-3260924082002.h…" at bounding box center [226, 83] width 149 height 7
click at [210, 112] on link "la-champagnerie.com/champagne-pol-roger-brut-reserve-magnum-c2x31558891" at bounding box center [203, 113] width 104 height 7
click at [183, 140] on link "we-love-bubbles.fr/magnum-de-champagne-pol-roger-reserve-brut" at bounding box center [226, 142] width 149 height 7
click at [214, 169] on link "brut-de-champ.com/produit/pol-roger-brut-reserve-magnum/?prirule_jdsnikfkfjsd=2…" at bounding box center [204, 172] width 104 height 7
click at [216, 199] on link "idealwine.com/fr/acheter-vin/2403179-1-magnum-brut-reserve-pol-roger-0-blanc-ef…" at bounding box center [204, 202] width 104 height 7
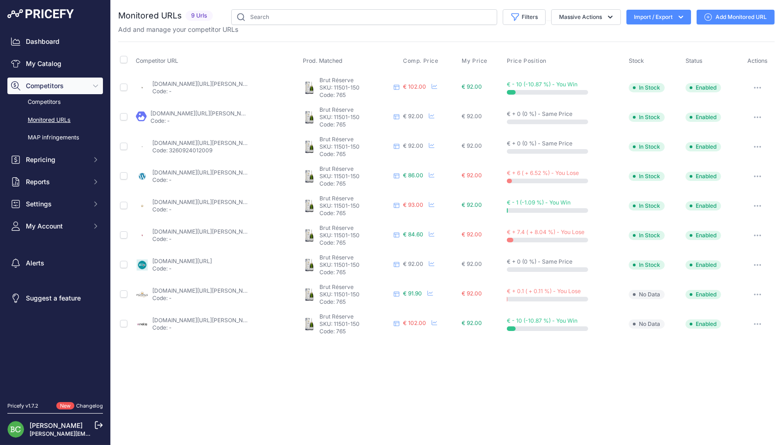
click at [207, 228] on link "lavinia.com/fr-fr/pol-roger-brut-magnum?prirule_jdsnikfkfjsd=2676" at bounding box center [204, 231] width 104 height 7
click at [196, 258] on link "lepetitballon.com/products/champagne-brut-magnum?_pos=2&_sid=bbca803f1&_ss=r&pr…" at bounding box center [182, 261] width 60 height 7
click at [214, 287] on link "pepites-en-champagne.fr/fr/vignerons/pol-roger-brut-reserve-magnum?prirule_jdsn…" at bounding box center [204, 290] width 104 height 7
click at [219, 317] on link "vinatis.com/16629-magnum-champagne-pol-roger-brut-reserve?prirule_jdsnikfkfjsd=…" at bounding box center [204, 320] width 104 height 7
drag, startPoint x: 759, startPoint y: 313, endPoint x: 711, endPoint y: 343, distance: 55.4
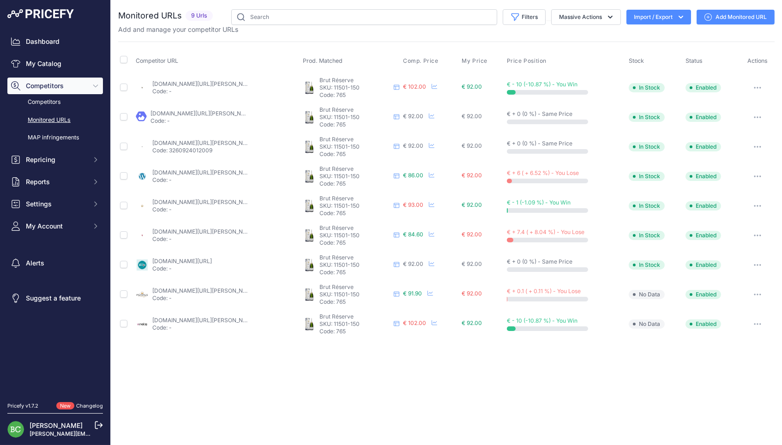
click at [758, 318] on button "button" at bounding box center [757, 324] width 18 height 13
drag, startPoint x: 693, startPoint y: 437, endPoint x: 668, endPoint y: 424, distance: 28.7
click at [693, 440] on button "Delete" at bounding box center [726, 447] width 94 height 15
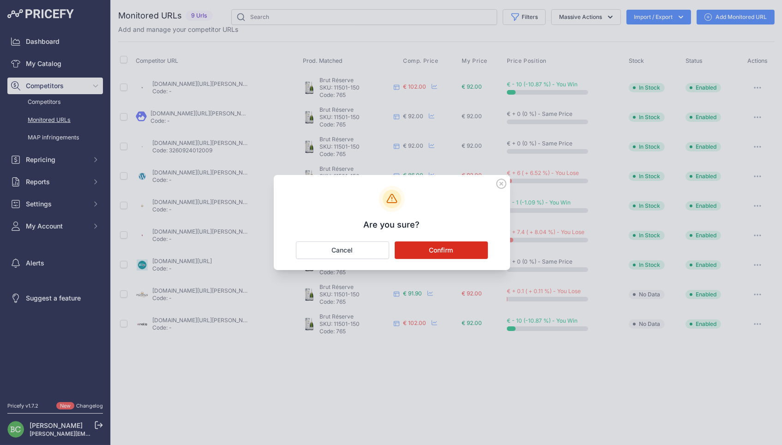
click at [483, 250] on button "Confirm" at bounding box center [441, 250] width 93 height 18
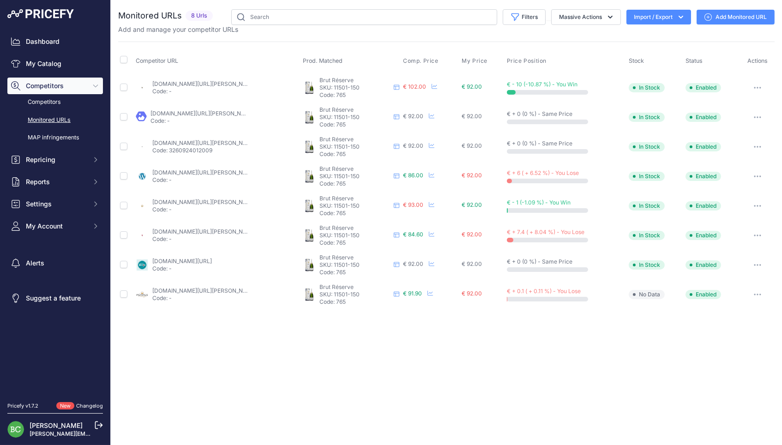
click at [742, 18] on link "Add Monitored URL" at bounding box center [736, 17] width 78 height 15
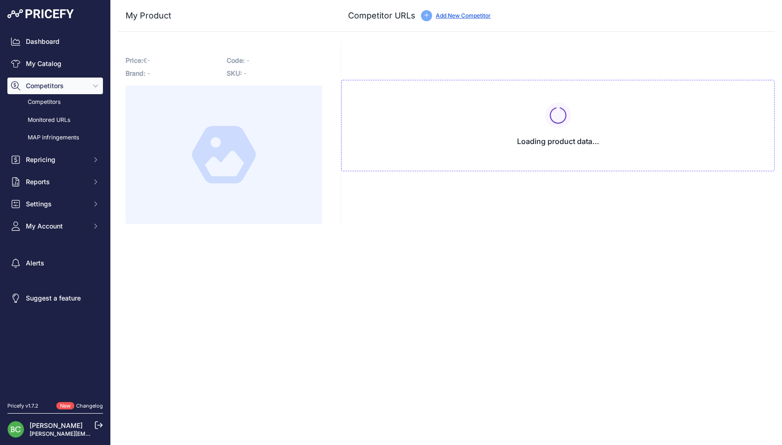
type input "[DOMAIN_NAME][URL][PERSON_NAME]"
type input "[DOMAIN_NAME][URL][PERSON_NAME][PERSON_NAME]"
type input "[DOMAIN_NAME][URL][PERSON_NAME]"
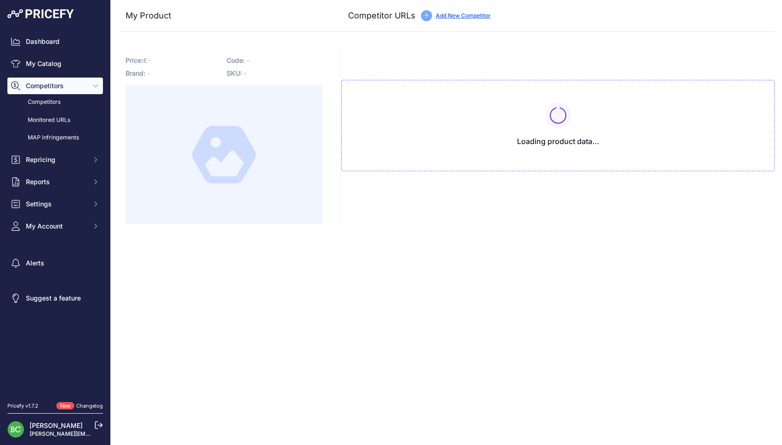
type input "[DOMAIN_NAME][URL]"
type input "[DOMAIN_NAME][URL][PERSON_NAME]"
type input "[DOMAIN_NAME][URL][PERSON_NAME][PERSON_NAME]"
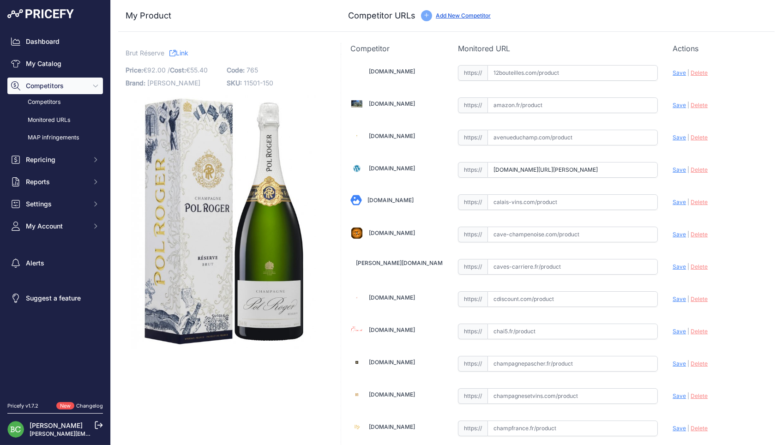
drag, startPoint x: 492, startPoint y: 168, endPoint x: 695, endPoint y: 172, distance: 203.2
click at [700, 168] on span "Delete" at bounding box center [699, 169] width 17 height 7
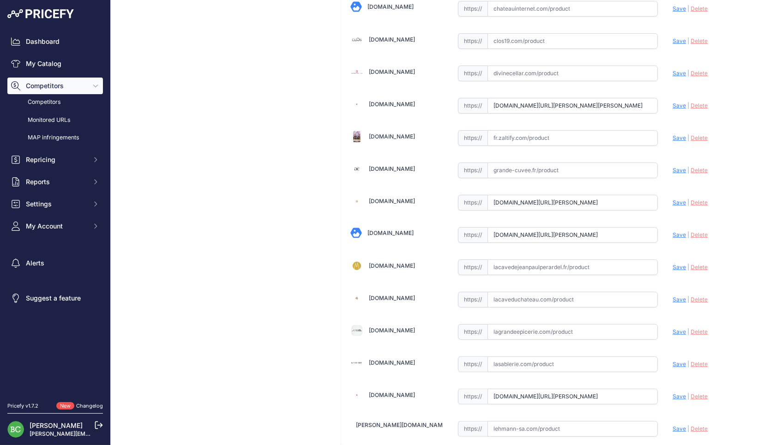
scroll to position [489, 0]
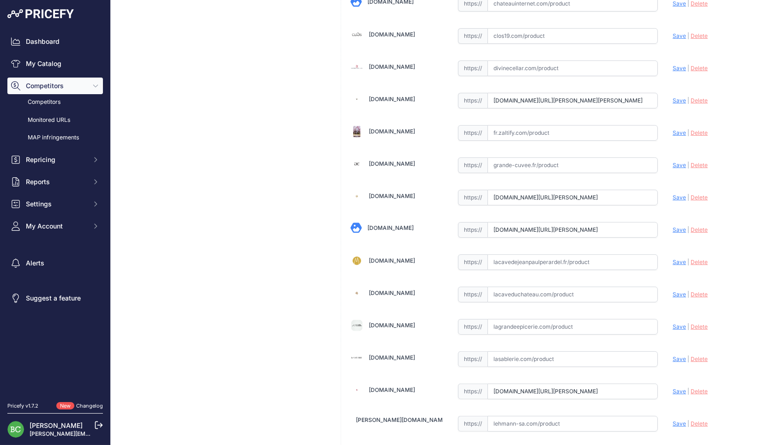
drag, startPoint x: 500, startPoint y: 97, endPoint x: 493, endPoint y: 97, distance: 7.4
click at [500, 97] on input "www.enviedechamp.com/fr/champagne-pol-roger/986-brut-reserve-magnum-32609240820…" at bounding box center [573, 101] width 171 height 16
drag, startPoint x: 493, startPoint y: 97, endPoint x: 715, endPoint y: 97, distance: 222.1
click at [715, 97] on div "12bouteilles.com Valid Save" at bounding box center [558, 375] width 434 height 1621
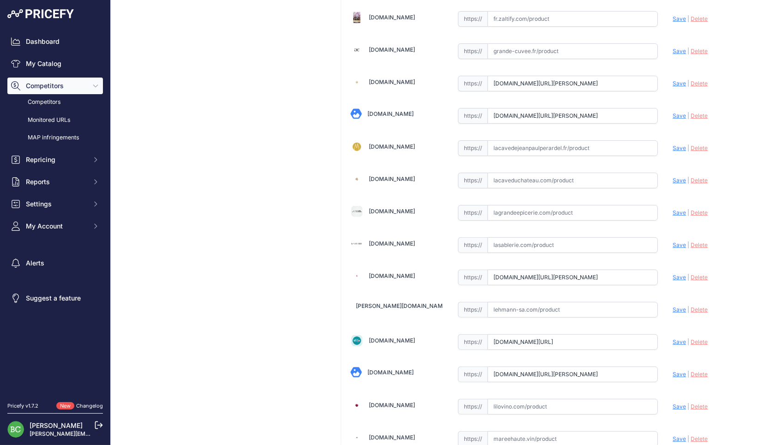
scroll to position [605, 0]
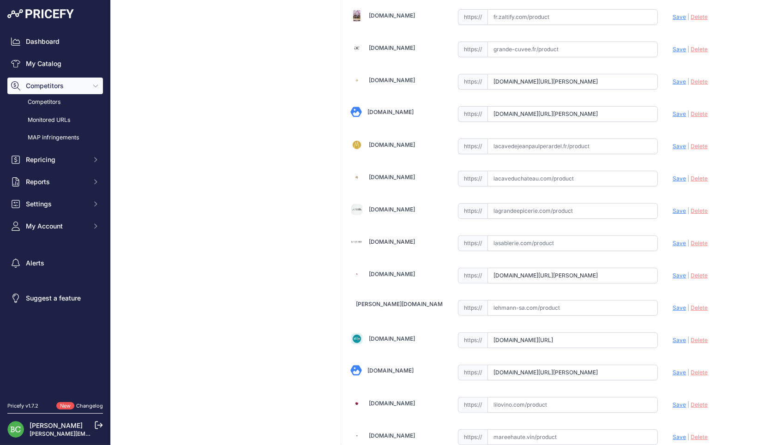
drag, startPoint x: 493, startPoint y: 77, endPoint x: 740, endPoint y: 78, distance: 247.0
click at [740, 78] on div "12bouteilles.com Valid Save" at bounding box center [558, 259] width 434 height 1621
click at [292, 171] on div "Brut Réserve Link Price: € 92.00 / Cost: 55.40 Brand: Pol Roger Code:" at bounding box center [223, 267] width 211 height 1659
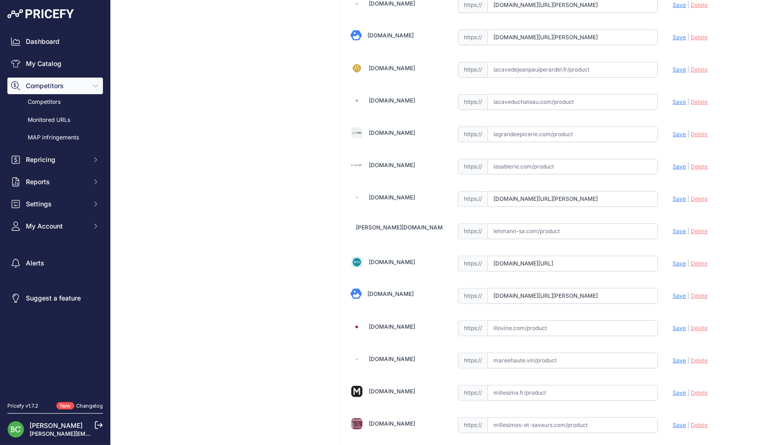
scroll to position [696, 0]
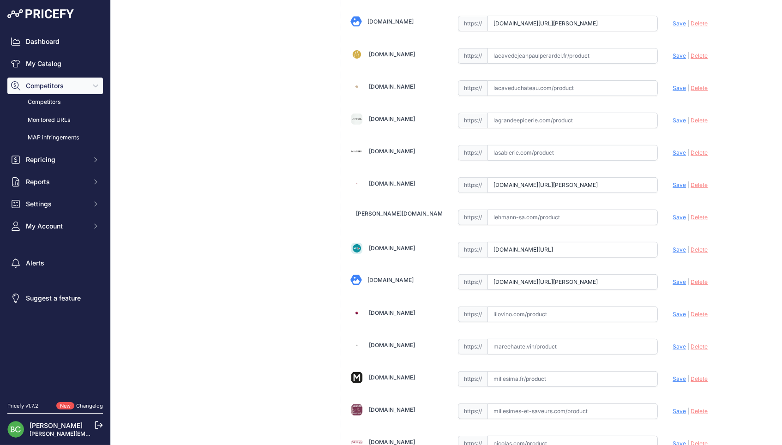
drag, startPoint x: 494, startPoint y: 18, endPoint x: 734, endPoint y: 19, distance: 239.6
click at [734, 19] on div "[DOMAIN_NAME] Valid Save" at bounding box center [558, 168] width 434 height 1621
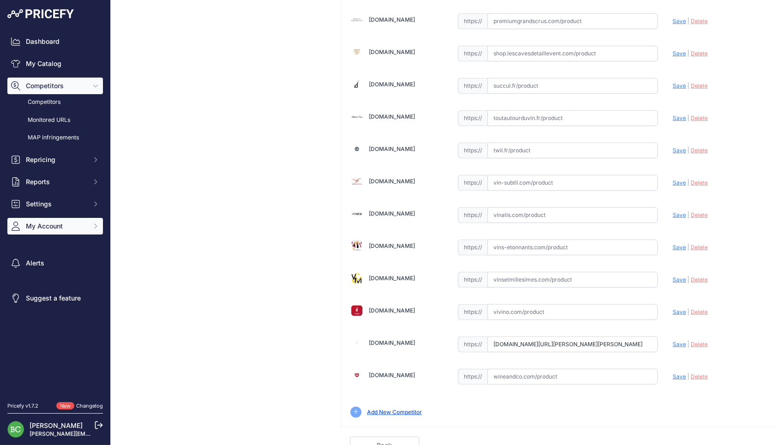
scroll to position [1247, 0]
click at [544, 369] on input "text" at bounding box center [573, 377] width 171 height 16
paste input "https://www.wineandco.com/champagne-pol-roger-brut-reserve-sous-etui-504-fr-eur…"
click at [675, 374] on span "Save" at bounding box center [679, 377] width 13 height 7
type input "https://www.wineandco.com/champagne-pol-roger-brut-reserve-sous-etui-504-fr-eur…"
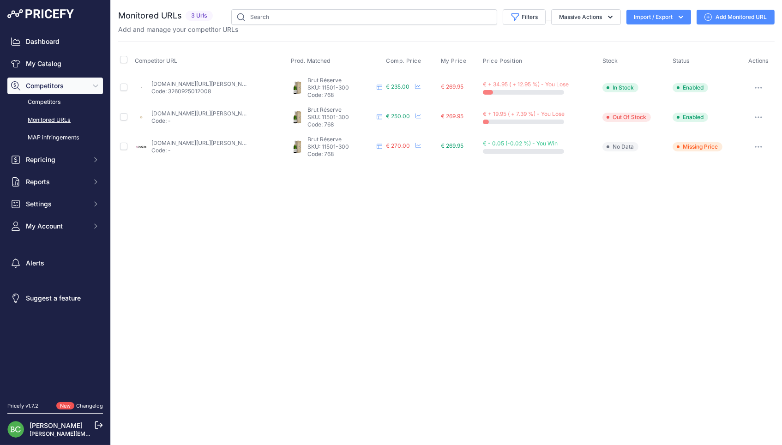
click at [209, 83] on link "we-love-bubbles.fr/jeroboam-de-champagne-pol-roger-reserve-brut" at bounding box center [225, 83] width 149 height 7
click at [199, 113] on link "idealwine.com/fr/acheter-vin/b2110074-1772-1-double-magnum-brut-reserve-pol-rog…" at bounding box center [225, 113] width 149 height 7
click at [195, 139] on link "vinatis.com/72784-jeroboam-champagne-pol-roger-reserve-brut-caisse-bois?prirule…" at bounding box center [203, 142] width 104 height 7
click at [736, 17] on link "Add Monitored URL" at bounding box center [736, 17] width 78 height 15
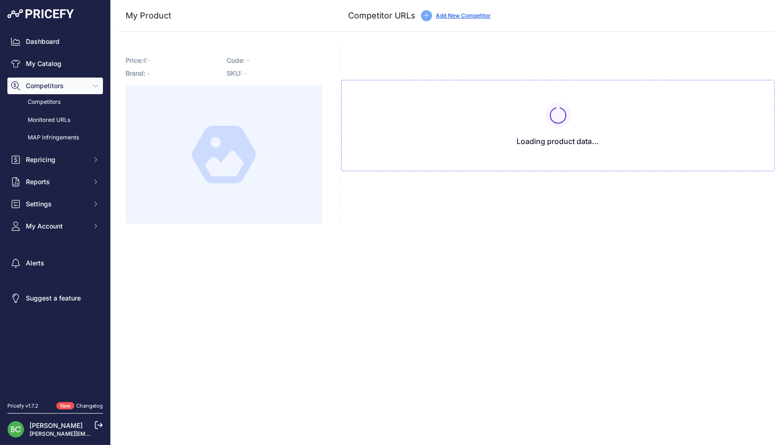
type input "[DOMAIN_NAME][URL][PERSON_NAME][PERSON_NAME]"
type input "[DOMAIN_NAME][URL][PERSON_NAME]"
type input "[DOMAIN_NAME][URL][PERSON_NAME][PERSON_NAME]"
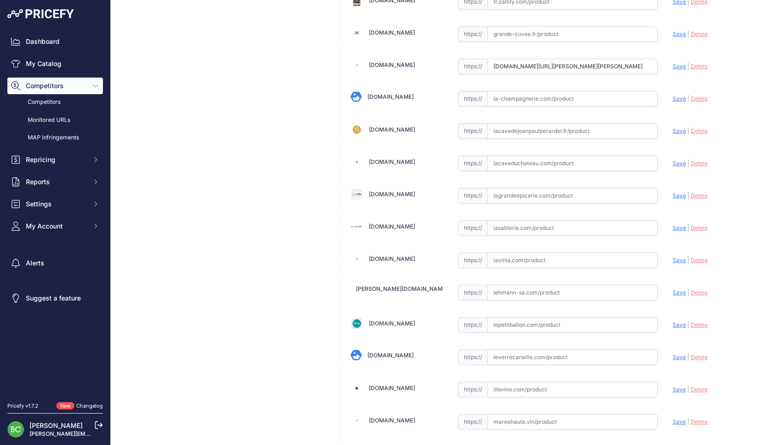
scroll to position [628, 0]
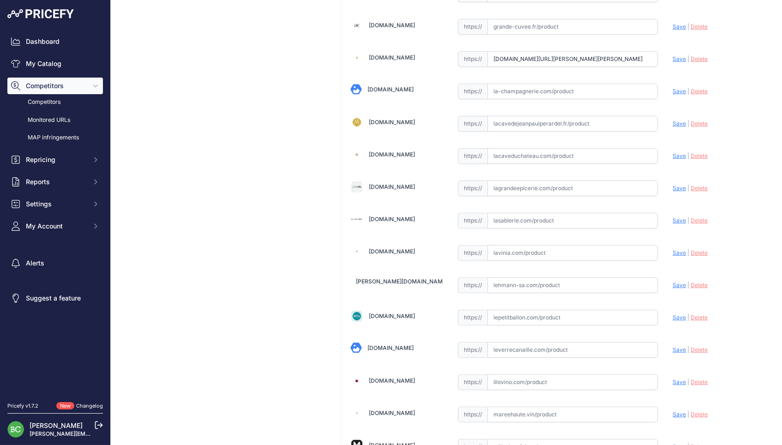
click at [512, 57] on input "[DOMAIN_NAME][URL][PERSON_NAME][PERSON_NAME]" at bounding box center [573, 59] width 171 height 16
drag, startPoint x: 494, startPoint y: 54, endPoint x: 743, endPoint y: 60, distance: 248.5
click at [743, 60] on div "[DOMAIN_NAME] Valid Save" at bounding box center [558, 236] width 434 height 1621
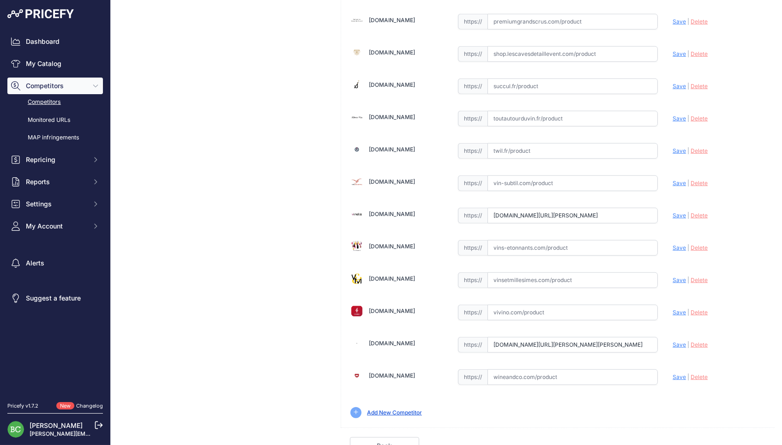
scroll to position [0, 0]
drag, startPoint x: 494, startPoint y: 207, endPoint x: 717, endPoint y: 210, distance: 223.0
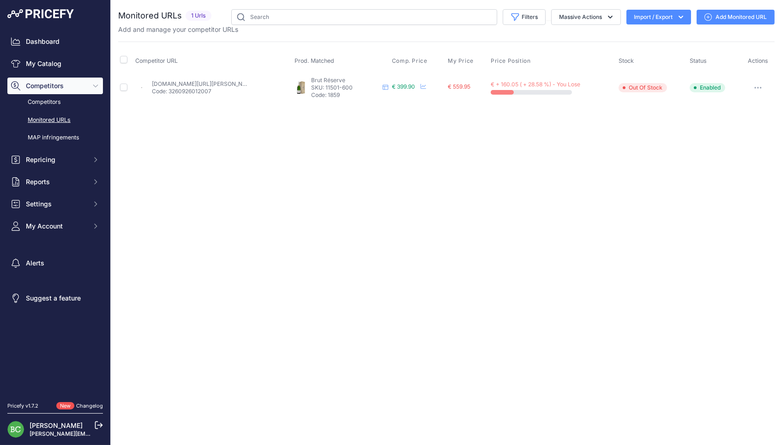
click at [217, 83] on link "[DOMAIN_NAME][URL][PERSON_NAME][PERSON_NAME]" at bounding box center [226, 83] width 149 height 7
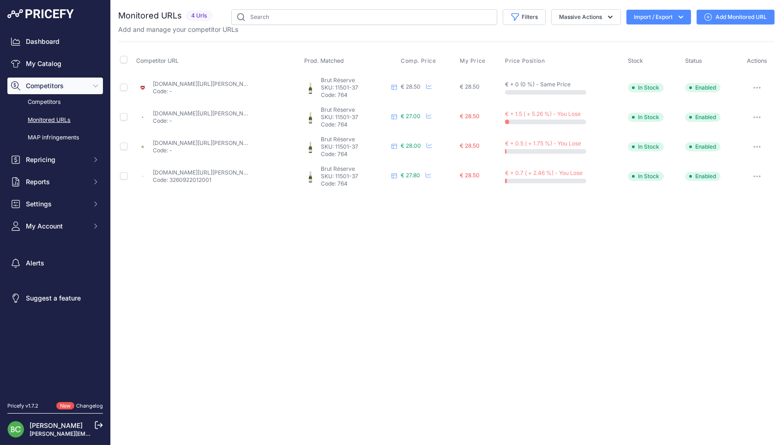
click at [204, 84] on link "wineandco.com/champagne-pol-roger-brut-reserve-20595-fr-eur-fr.html?btl=375" at bounding box center [205, 83] width 104 height 7
click at [214, 112] on link "enviedechamp.com/fr/champagne-pol-roger/975-brut-reserve-demi-bouteille-3260922…" at bounding box center [205, 113] width 104 height 7
click at [215, 140] on link "lacaveduchateau.com/champagne-pol-roger-brut-reserve-blanc-wporochbrb000b3ccu1.…" at bounding box center [205, 142] width 104 height 7
click at [205, 169] on link "[DOMAIN_NAME][URL][PERSON_NAME][PERSON_NAME]" at bounding box center [227, 172] width 149 height 7
click at [738, 18] on link "Add Monitored URL" at bounding box center [736, 17] width 78 height 15
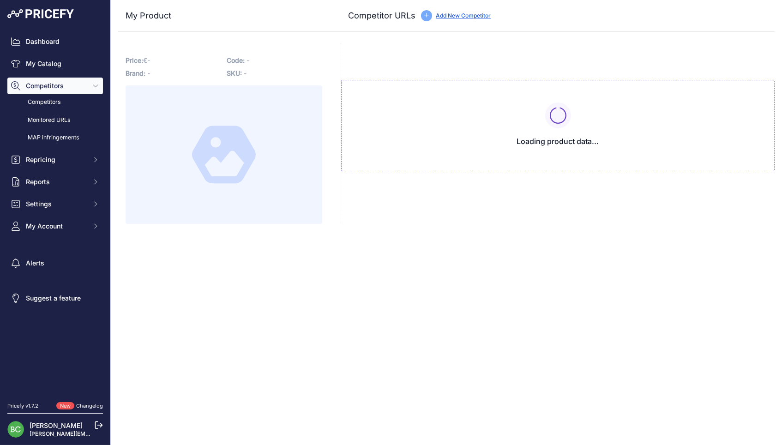
type input "[DOMAIN_NAME][URL][PERSON_NAME]"
type input "[DOMAIN_NAME][URL][PERSON_NAME][PERSON_NAME]"
type input "[DOMAIN_NAME][URL][PERSON_NAME]"
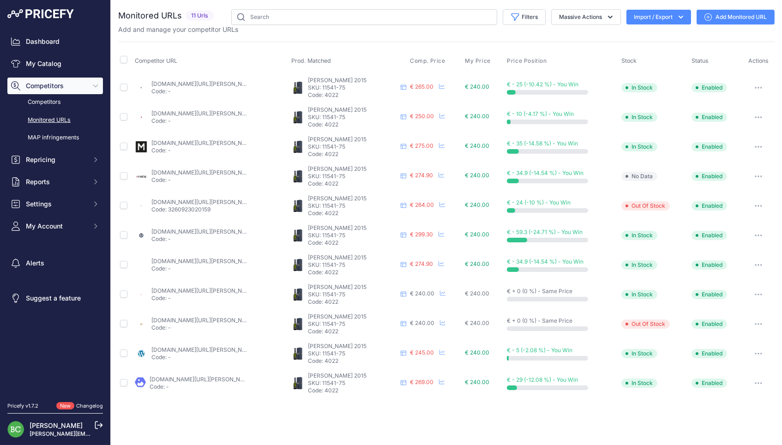
click at [233, 83] on link "enviedechamp.com/fr/champagne-pol-roger/2980-cuvee-winston-churchill-2015.html" at bounding box center [225, 83] width 149 height 7
click at [223, 113] on link "lavinia.com/fr-fr/pol-roger-cuvee-sir-winston-churchill-brut-2015-0-75" at bounding box center [225, 113] width 149 height 7
click at [219, 139] on link "millesima.fr/champagne-pol-roger-cuvee-sir-winston-churchill-2015.html" at bounding box center [225, 142] width 149 height 7
click at [213, 170] on link "vinatis.com/63680-champagne-pol-roger-sir-winston-churchill-2015-coffret-luxe?p…" at bounding box center [225, 172] width 149 height 7
click at [201, 199] on link "we-love-bubbles.fr/pol-roger-cuvee-sir-winston-churchill-2015" at bounding box center [225, 202] width 149 height 7
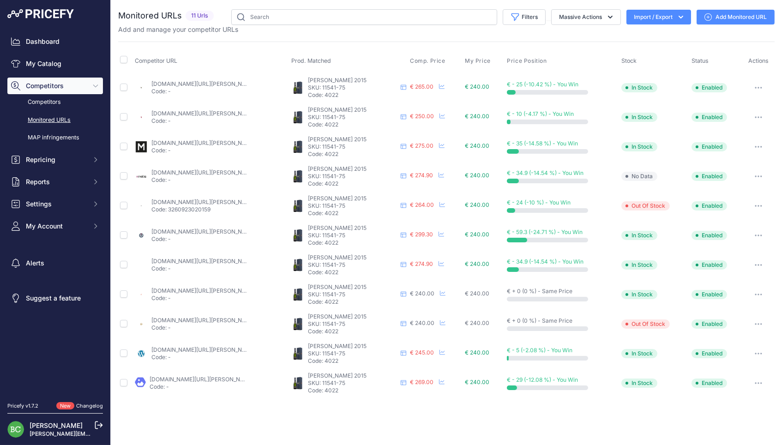
click at [181, 228] on link "twil.fr/france/champagne/champagne/pol-roger-brut-cuvee-sir-winstron-churchill-…" at bounding box center [225, 231] width 149 height 7
click at [181, 258] on link "12bouteilles.com/fr/maison-pol-roger-/5210-champagne-pol-roger-cuvee-sir-winsto…" at bounding box center [248, 261] width 194 height 7
click at [165, 287] on link "cdiscount.com/vin-champagne/vin-champagne/pol-roger-cuve-churchill/f-12934-aaal…" at bounding box center [225, 290] width 149 height 7
click at [186, 317] on link "idealwine.com/fr/acheter-vin/b2110074-114699-1-bouteille-cuvee-winston-churchil…" at bounding box center [225, 320] width 149 height 7
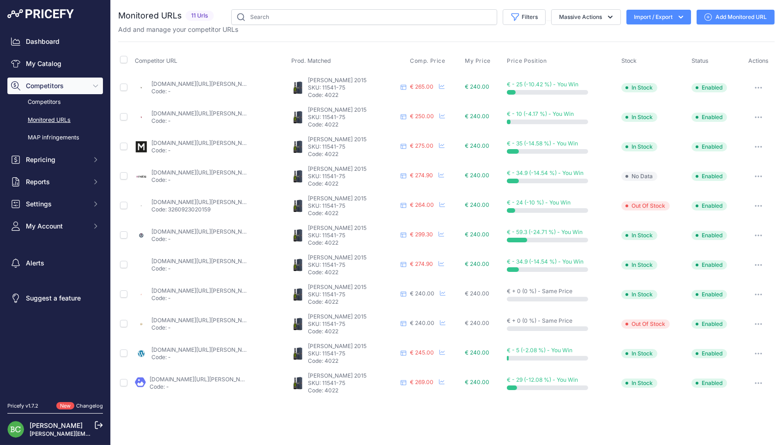
scroll to position [0, 0]
click at [179, 346] on link "brut-de-champ.com/produit/pol-roger-cuvee-churchill-2015/?prirule_jdsnikfkfjsd=…" at bounding box center [225, 349] width 149 height 7
click at [216, 376] on link "calais-vins.com/bouteilles-de-champagne-prestige/21240-champagne-pol-roger-wins…" at bounding box center [224, 379] width 149 height 7
click at [729, 18] on link "Add Monitored URL" at bounding box center [736, 17] width 78 height 15
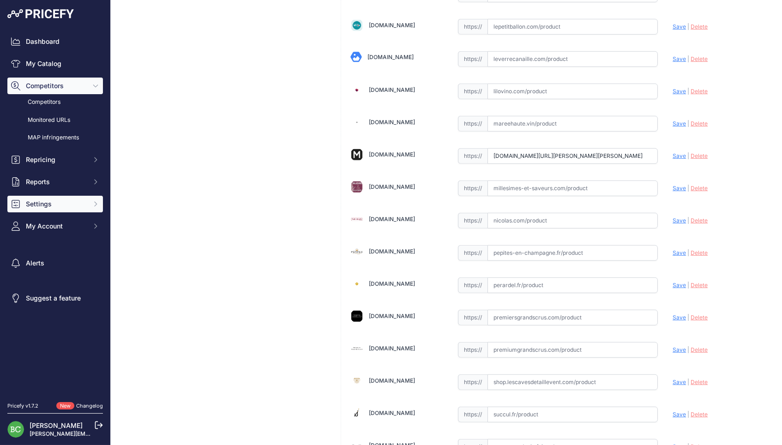
scroll to position [923, 0]
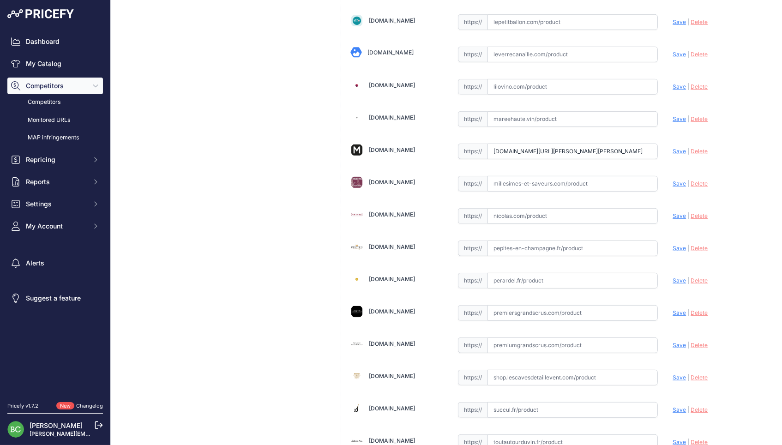
click at [518, 242] on input "text" at bounding box center [573, 249] width 171 height 16
paste input "[URL][DOMAIN_NAME][PERSON_NAME][PERSON_NAME]"
click at [677, 245] on span "Save" at bounding box center [679, 248] width 13 height 7
type input "[URL][DOMAIN_NAME][PERSON_NAME][PERSON_NAME]"
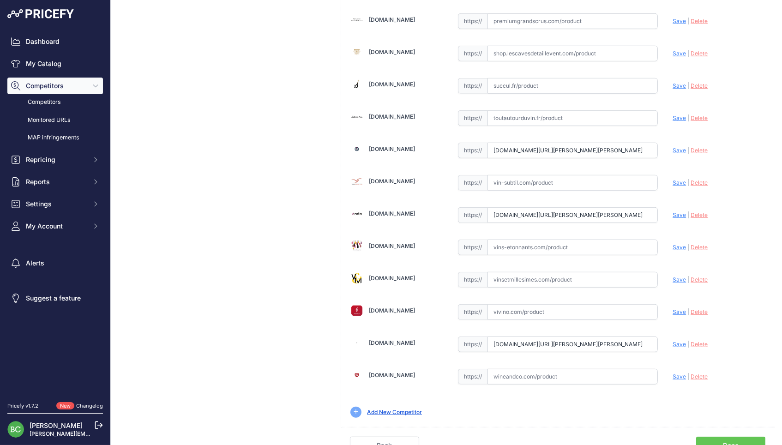
scroll to position [1247, 0]
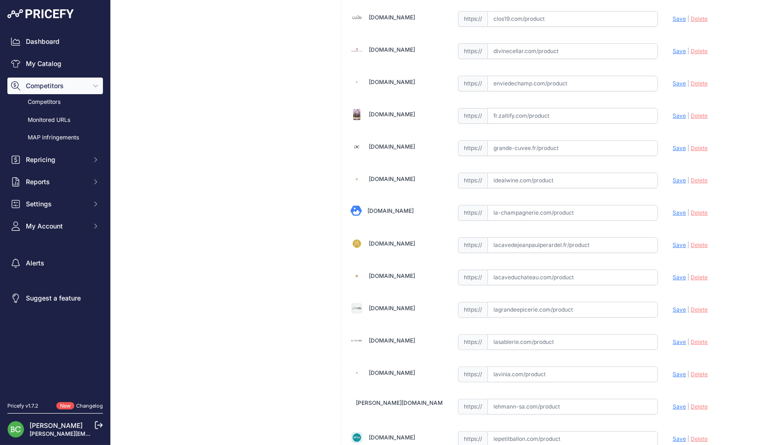
scroll to position [504, 0]
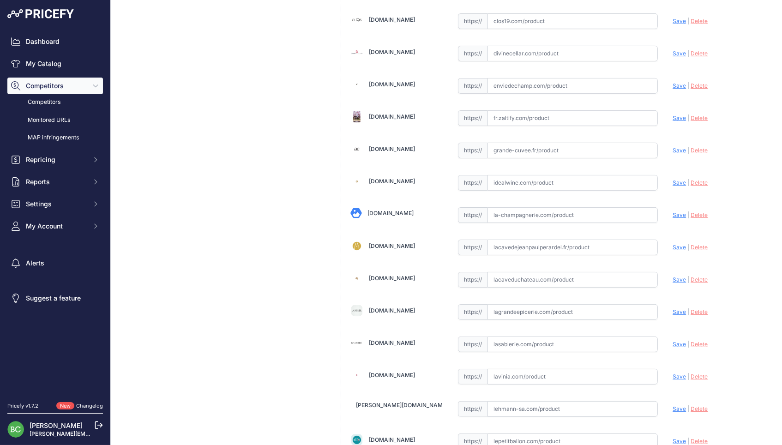
click at [536, 181] on input "text" at bounding box center [573, 183] width 171 height 16
paste input "[URL][DOMAIN_NAME][PERSON_NAME]"
click at [673, 179] on span "Save" at bounding box center [679, 182] width 13 height 7
type input "[URL][DOMAIN_NAME][PERSON_NAME]"
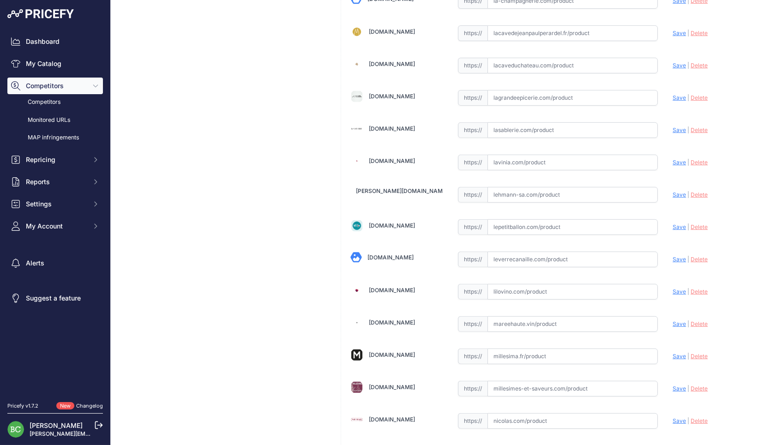
scroll to position [719, 0]
drag, startPoint x: 569, startPoint y: 225, endPoint x: 553, endPoint y: 223, distance: 16.3
click at [568, 225] on input "text" at bounding box center [573, 226] width 171 height 16
paste input "[URL][DOMAIN_NAME][PERSON_NAME]"
click at [679, 223] on span "Save" at bounding box center [679, 226] width 13 height 7
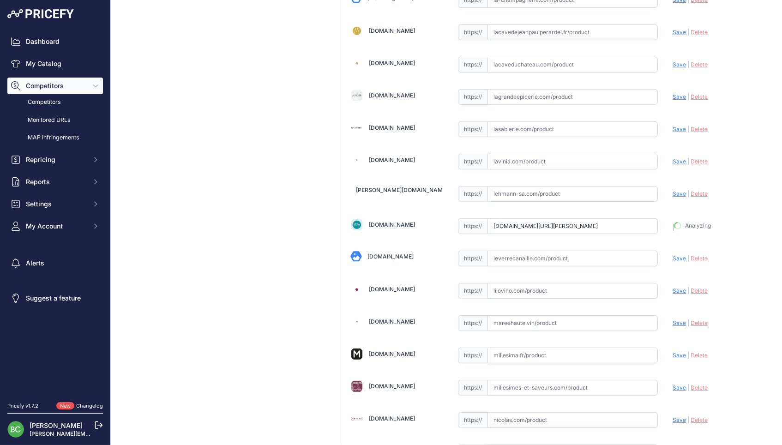
type input "[URL][DOMAIN_NAME][PERSON_NAME]"
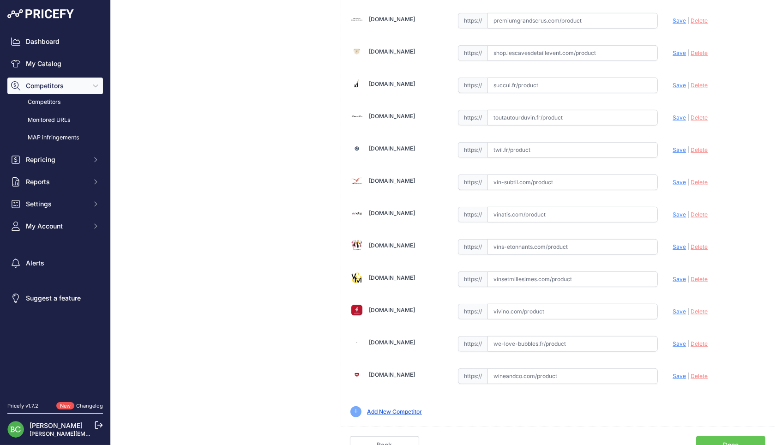
scroll to position [1247, 0]
click at [524, 210] on input "text" at bounding box center [573, 216] width 171 height 16
paste input "[URL][DOMAIN_NAME][PERSON_NAME]"
click at [683, 212] on span "Save" at bounding box center [679, 215] width 13 height 7
type input "[URL][DOMAIN_NAME][PERSON_NAME]"
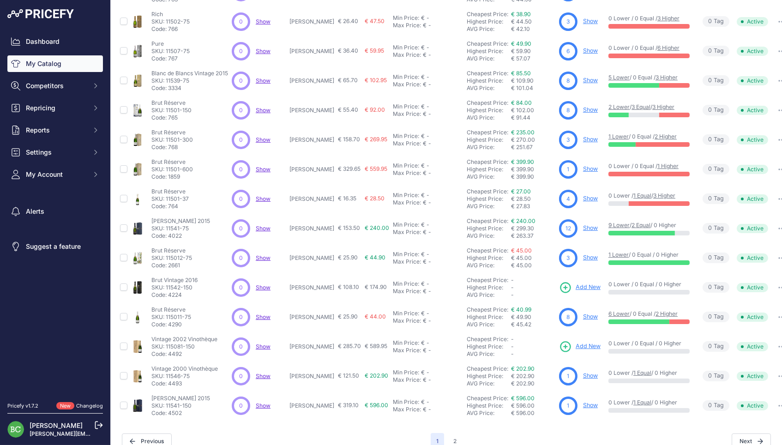
scroll to position [138, 0]
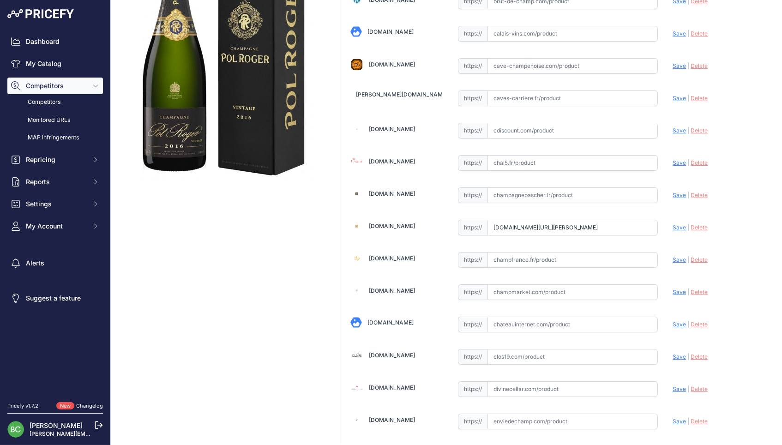
scroll to position [169, 0]
drag, startPoint x: 494, startPoint y: 224, endPoint x: 710, endPoint y: 225, distance: 216.5
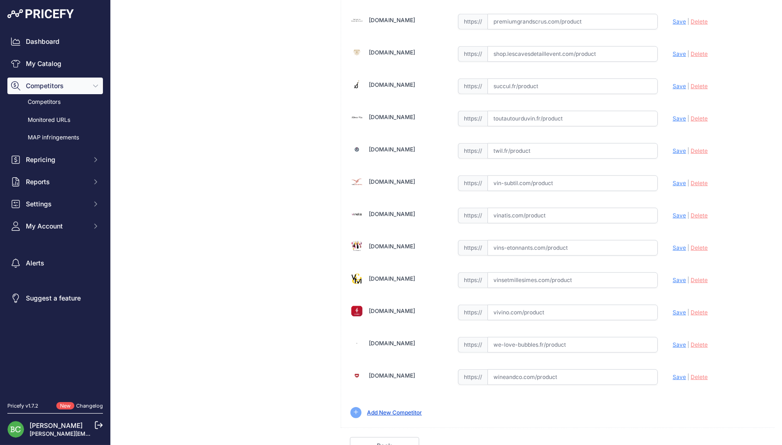
scroll to position [0, 0]
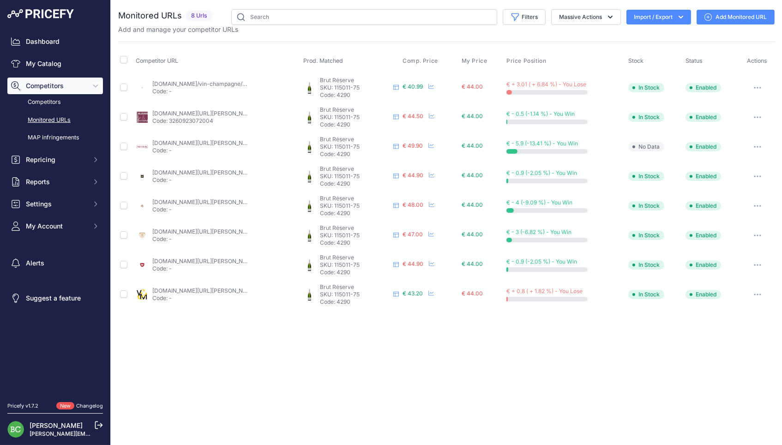
click at [183, 84] on link "[DOMAIN_NAME]/vin-champagne/vin-champagne/champagne-[PERSON_NAME]-reserve-75-cl…" at bounding box center [762, 83] width 1220 height 7
click at [223, 114] on link "[DOMAIN_NAME][URL][PERSON_NAME]" at bounding box center [204, 113] width 104 height 7
click at [195, 140] on link "[DOMAIN_NAME][URL][PERSON_NAME]" at bounding box center [204, 142] width 104 height 7
click at [217, 169] on link "[DOMAIN_NAME][URL][PERSON_NAME][PERSON_NAME]" at bounding box center [226, 172] width 149 height 7
click at [217, 199] on link "[DOMAIN_NAME][URL][PERSON_NAME]" at bounding box center [204, 202] width 104 height 7
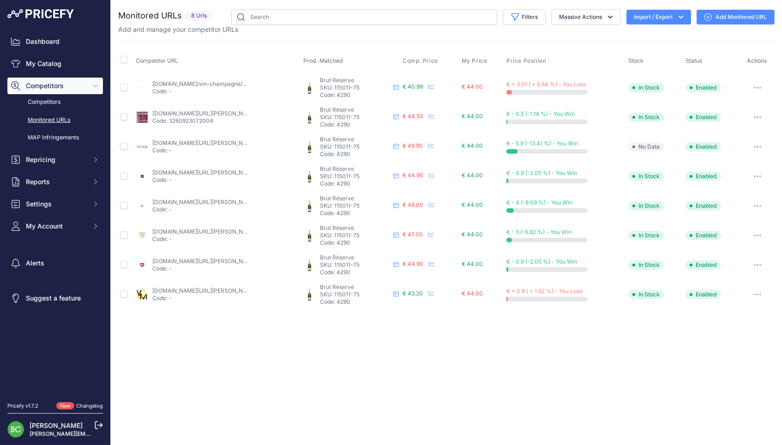
click at [200, 228] on link "[DOMAIN_NAME][URL][PERSON_NAME]" at bounding box center [204, 231] width 104 height 7
click at [182, 258] on link "[DOMAIN_NAME][URL][PERSON_NAME]" at bounding box center [204, 261] width 104 height 7
click at [221, 258] on link "[DOMAIN_NAME][URL][PERSON_NAME]" at bounding box center [204, 261] width 104 height 7
click at [233, 287] on link "[DOMAIN_NAME][URL][PERSON_NAME][PERSON_NAME]" at bounding box center [226, 290] width 149 height 7
click at [720, 18] on link "Add Monitored URL" at bounding box center [736, 17] width 78 height 15
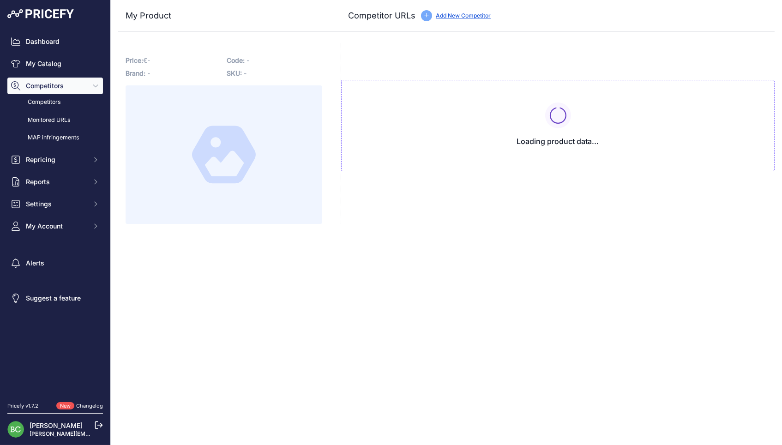
type input "[DOMAIN_NAME]/vin-champagne/vin-champagne/champagne-[PERSON_NAME]-reserve-75-cl…"
type input "[DOMAIN_NAME][URL][PERSON_NAME][PERSON_NAME]"
type input "[DOMAIN_NAME][URL][PERSON_NAME]"
type input "www.lilovino.com/pol-roger/474-champagne-pol-roger-brut-reserve.html"
type input "www.millesimes-et-saveurs.com/champagne-pol-roger-reserve-brut-c2x28946073"
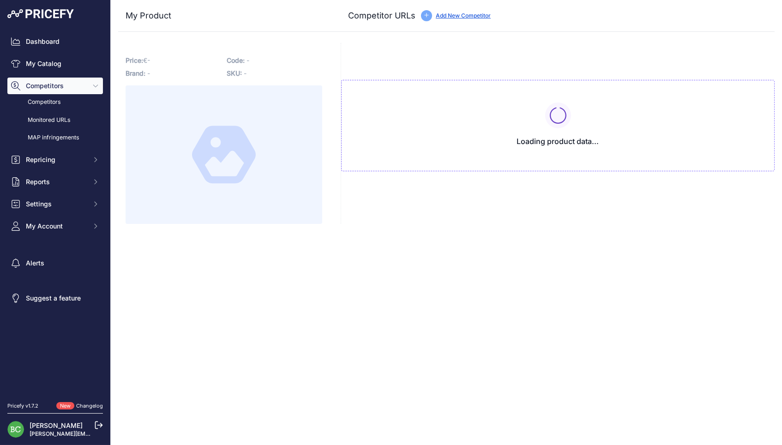
type input "www.nicolas.com/fr/CHAMPAGNES/Champagnes/CHAMPAGNE-BLANC/Champagne-Pol-Roger-Re…"
type input "www.perardel.fr/champagne-pol-roger-brut-reserve-p-779.html"
type input "shop.lescavesdetaillevent.com/champagnes/1583-Champagne-Pol-Roger-Brut-Reserve-…"
type input "www.vinsetmillesimes.com/fr/pol-roger/107249-pol-roger-reserve-brut.html?prirul…"
type input "www.wineandco.com/champagne-pol-roger-brut-reserve-20595-fr-eur-fr.html?prirule…"
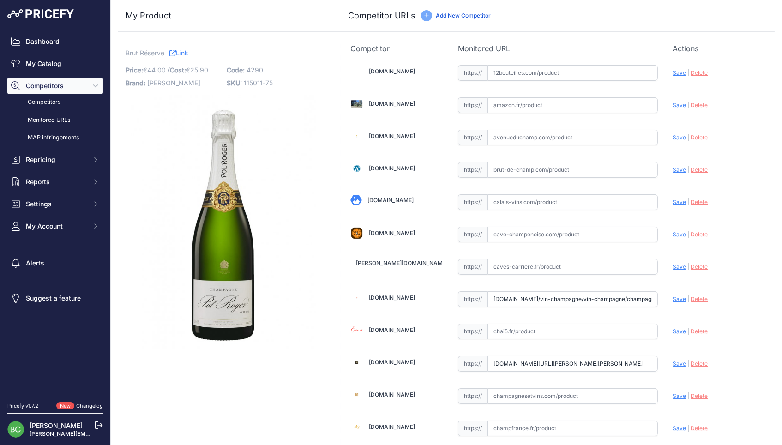
click at [529, 73] on input "text" at bounding box center [573, 73] width 171 height 16
paste input "https://www.12bouteilles.com/fr/maison-pol-roger-/2783-pol-roger-reserve-brut.h…"
click at [678, 72] on span "Save" at bounding box center [679, 72] width 13 height 7
type input "https://www.12bouteilles.com/fr/maison-pol-roger-/2783-pol-roger-reserve-brut.h…"
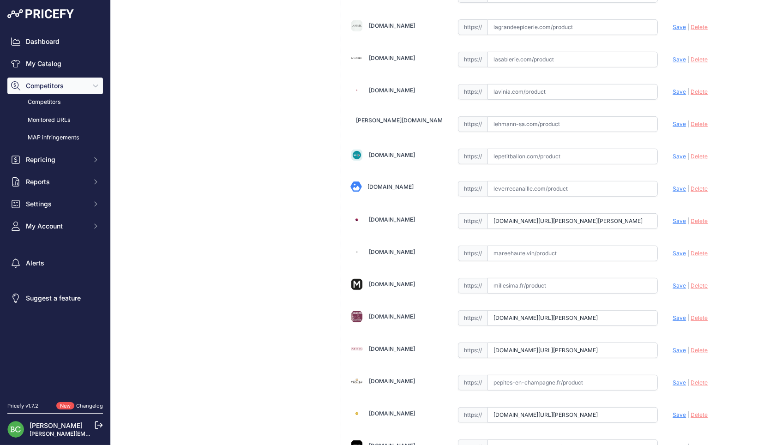
scroll to position [790, 0]
click at [288, 111] on div "Brut Réserve Link Price: € 44.00 / Cost: 25.90 Brand: Pol Roger Code:" at bounding box center [223, 82] width 211 height 1659
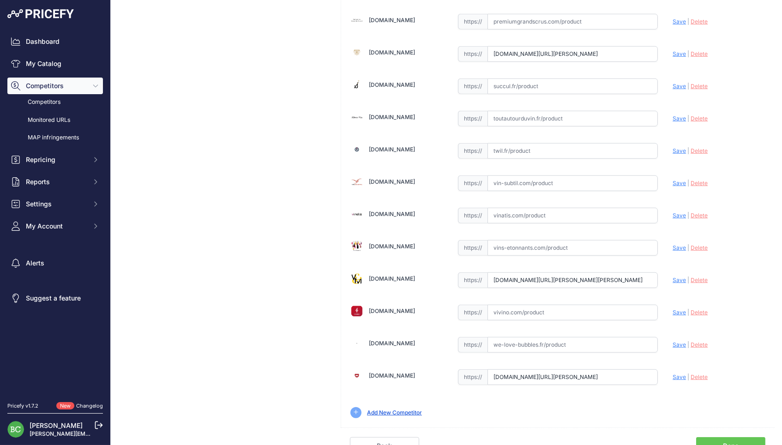
scroll to position [0, 0]
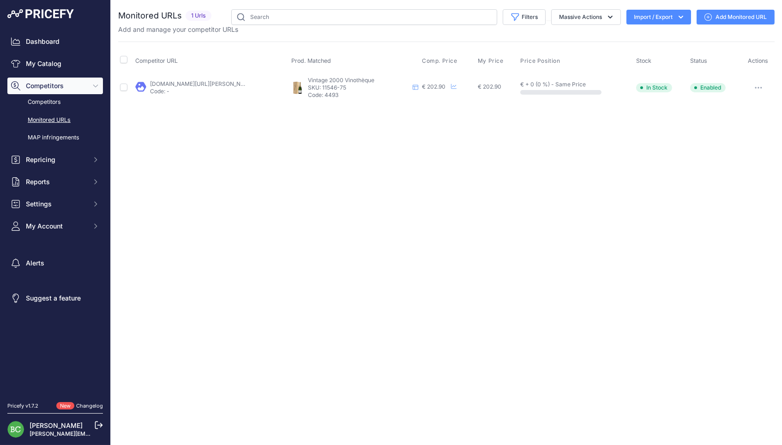
click at [213, 82] on link "[DOMAIN_NAME][URL][PERSON_NAME]" at bounding box center [202, 83] width 104 height 7
click at [727, 18] on link "Add Monitored URL" at bounding box center [736, 17] width 78 height 15
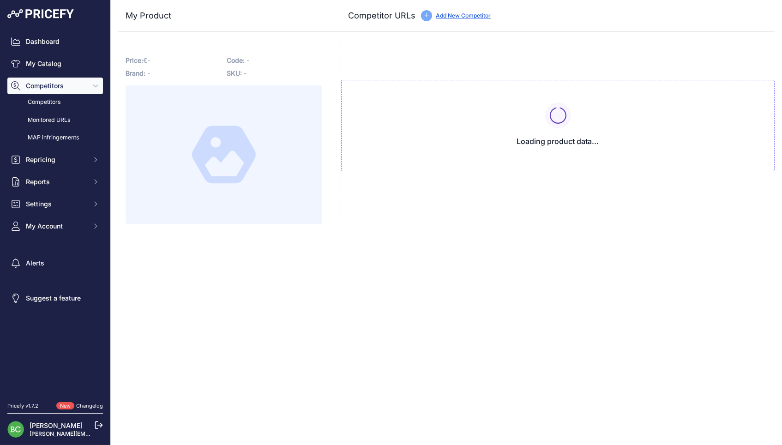
type input "[DOMAIN_NAME][URL][PERSON_NAME]"
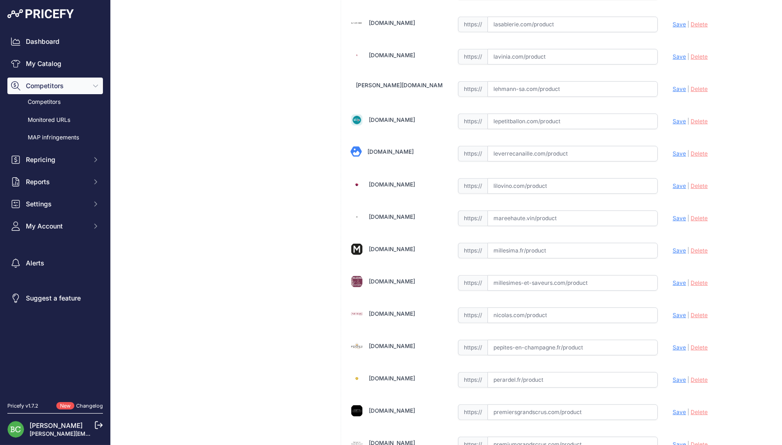
scroll to position [853, 0]
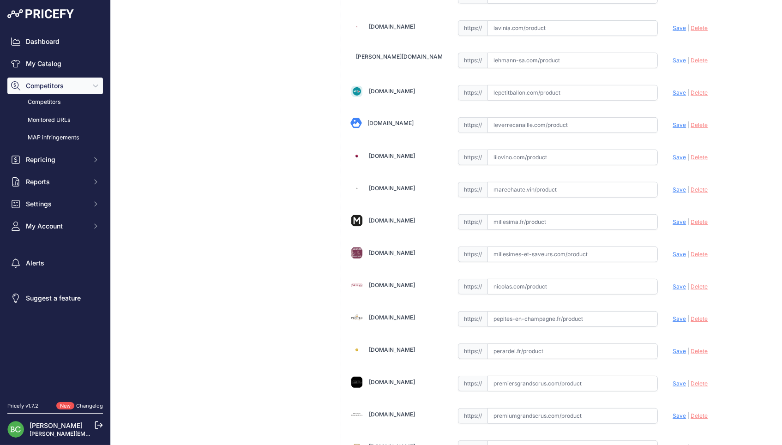
click at [521, 217] on input "text" at bounding box center [573, 222] width 171 height 16
paste input "[URL][DOMAIN_NAME][PERSON_NAME]"
click at [674, 218] on span "Save" at bounding box center [679, 221] width 13 height 7
type input "[URL][DOMAIN_NAME][PERSON_NAME]"
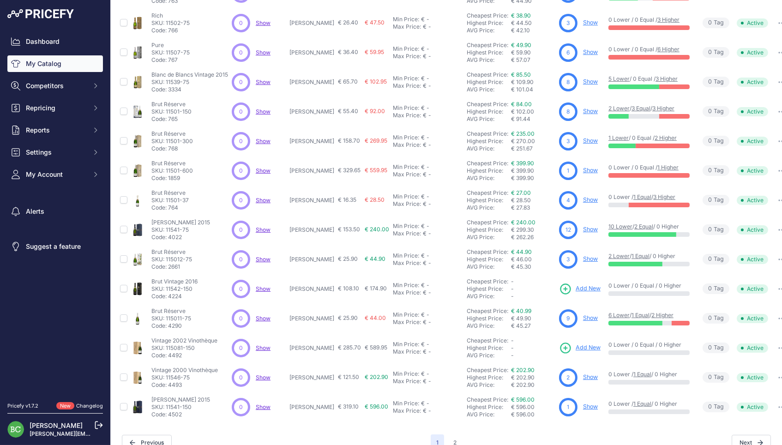
click at [453, 434] on button "2" at bounding box center [455, 442] width 14 height 17
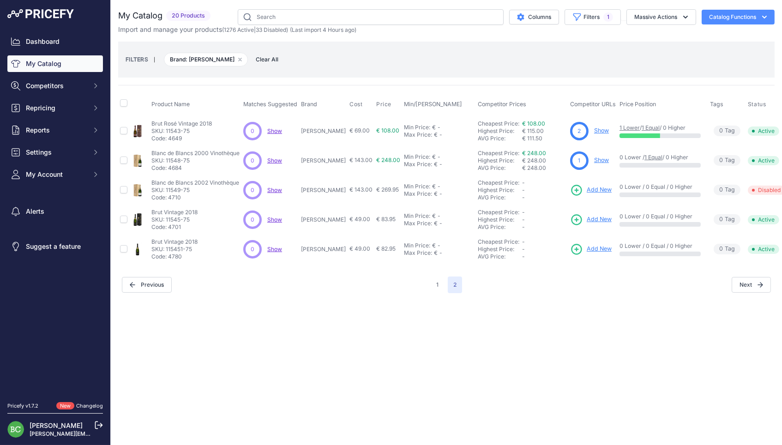
click at [587, 186] on span "Add New" at bounding box center [599, 190] width 25 height 9
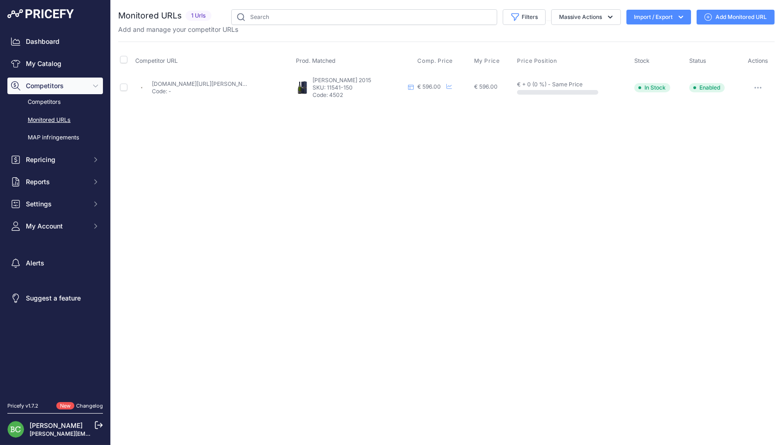
click at [189, 84] on link "[DOMAIN_NAME][URL][PERSON_NAME][PERSON_NAME]" at bounding box center [226, 83] width 149 height 7
click at [734, 17] on link "Add Monitored URL" at bounding box center [736, 17] width 78 height 15
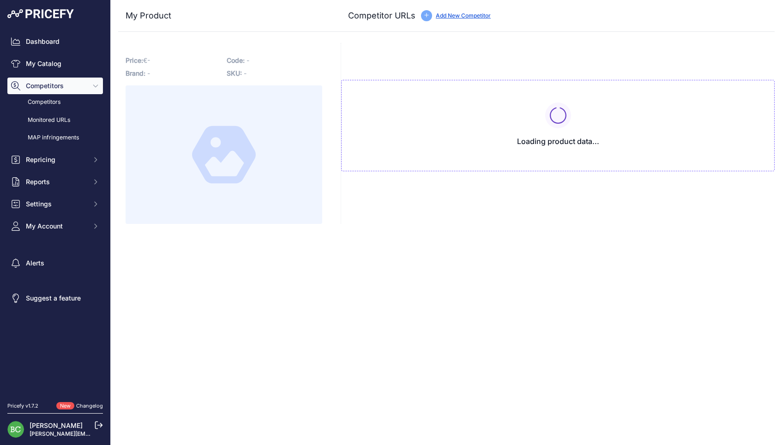
type input "www.enviedechamp.com/fr/champagne-pol-roger/3023-cuvee-winston-churchill-2015-m…"
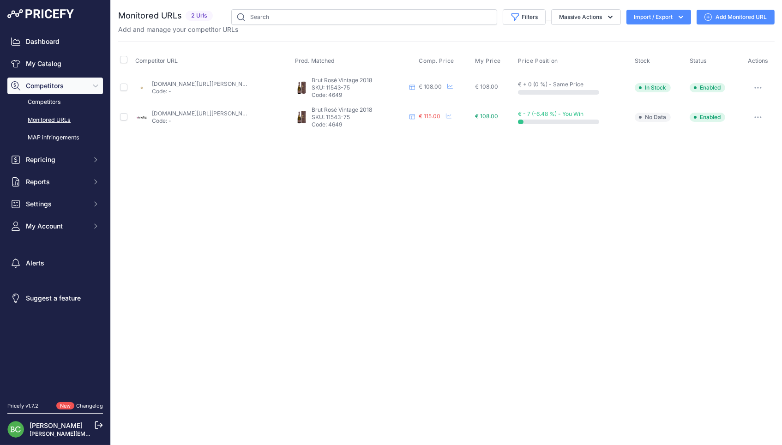
click at [223, 82] on link "[DOMAIN_NAME][URL][PERSON_NAME][PERSON_NAME]" at bounding box center [226, 83] width 149 height 7
click at [197, 111] on link "[DOMAIN_NAME][URL][PERSON_NAME]" at bounding box center [204, 113] width 104 height 7
click at [727, 14] on link "Add Monitored URL" at bounding box center [736, 17] width 78 height 15
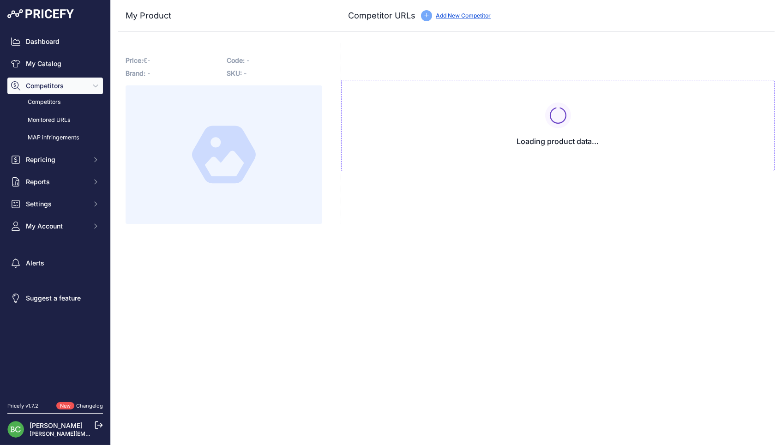
type input "www.idealwine.com/fr/acheter-vin/2403207-1-bouteille-Rose-Brut-Pol-Roger-2018-R…"
type input "www.vinatis.com/72447-champagne-pol-roger-rose-vintage-2018-en-etui?prirule_jds…"
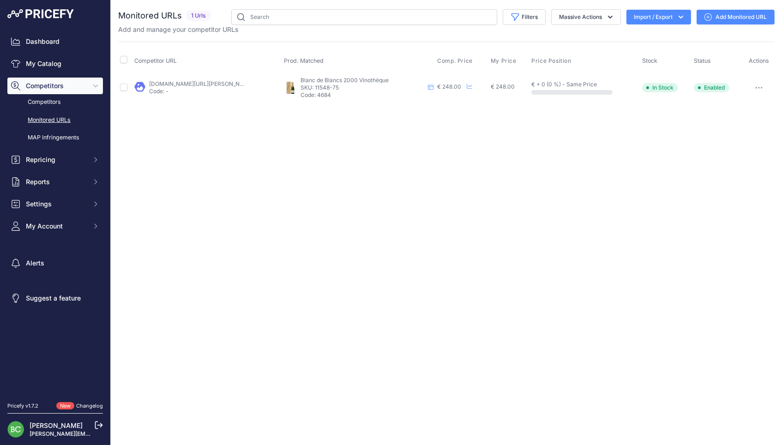
click at [223, 85] on link "[DOMAIN_NAME][URL][PERSON_NAME]" at bounding box center [201, 83] width 104 height 7
click at [730, 15] on link "Add Monitored URL" at bounding box center [736, 17] width 78 height 15
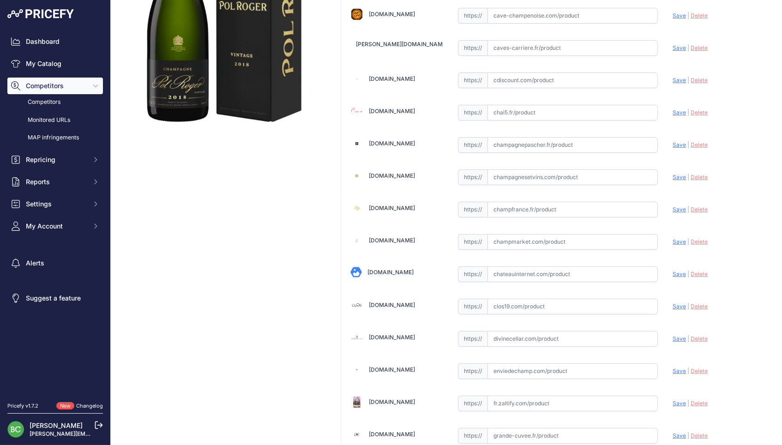
scroll to position [264, 0]
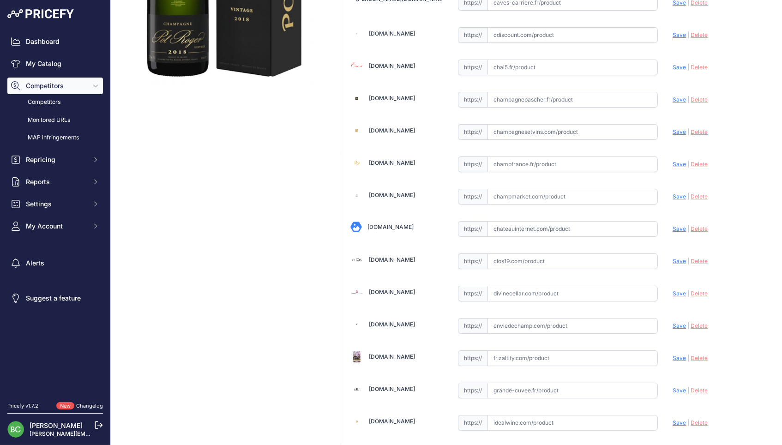
click at [527, 323] on input "text" at bounding box center [573, 326] width 171 height 16
paste input "[URL][DOMAIN_NAME][PERSON_NAME]"
click at [681, 324] on span "Save" at bounding box center [679, 325] width 13 height 7
type input "[URL][DOMAIN_NAME][PERSON_NAME]"
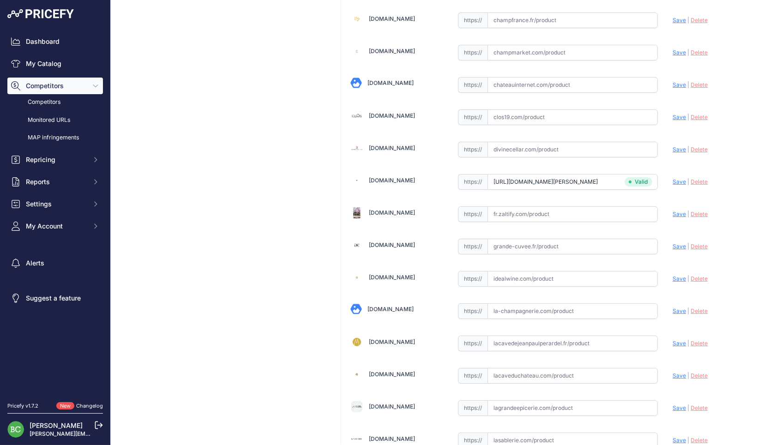
scroll to position [412, 0]
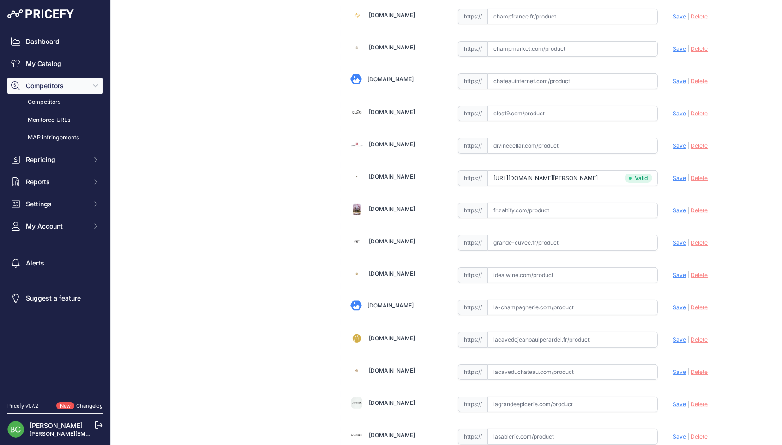
click at [544, 271] on input "text" at bounding box center [573, 275] width 171 height 16
paste input "https://www.idealwine.com/fr/acheter-vin/2514685-1-bouteille-Brut-Vintage-Pol-R…"
click at [676, 271] on span "Save" at bounding box center [679, 274] width 13 height 7
type input "https://www.idealwine.com/fr/acheter-vin/2514685-1-bouteille-Brut-Vintage-Pol-R…"
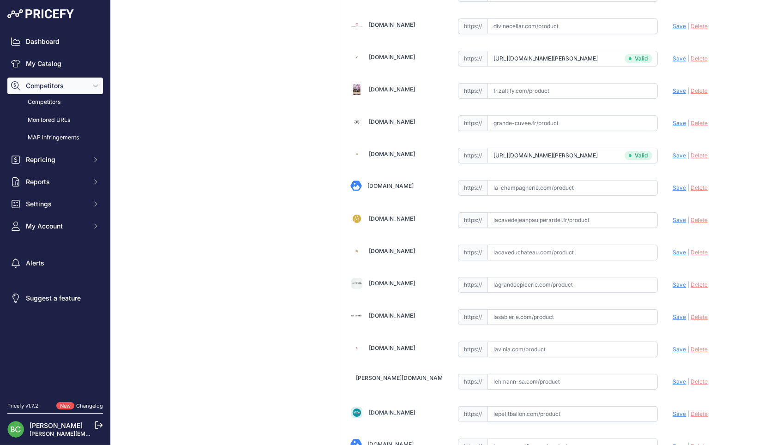
scroll to position [543, 0]
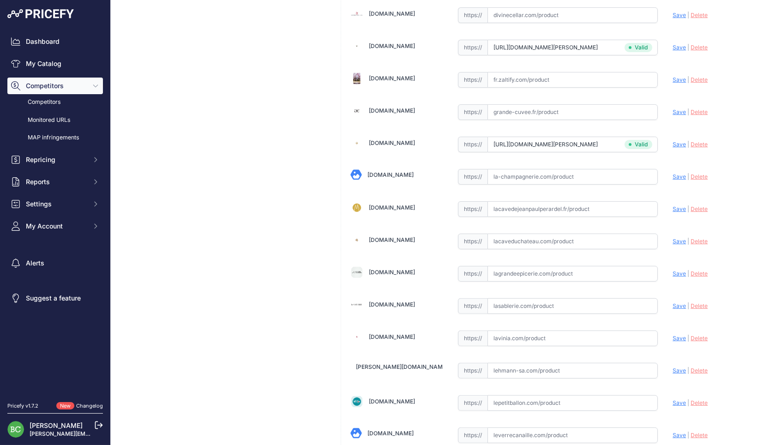
click at [519, 172] on input "text" at bounding box center [573, 177] width 171 height 16
paste input "https://www.la-champagnerie.com/champagne-pol-roger-2018-c2x41956318"
drag, startPoint x: 677, startPoint y: 171, endPoint x: 672, endPoint y: 173, distance: 5.4
click at [677, 173] on span "Save" at bounding box center [679, 176] width 13 height 7
type input "https://www.la-champagnerie.com/champagne-pol-roger-2018-c2x41956318?prirule_jd…"
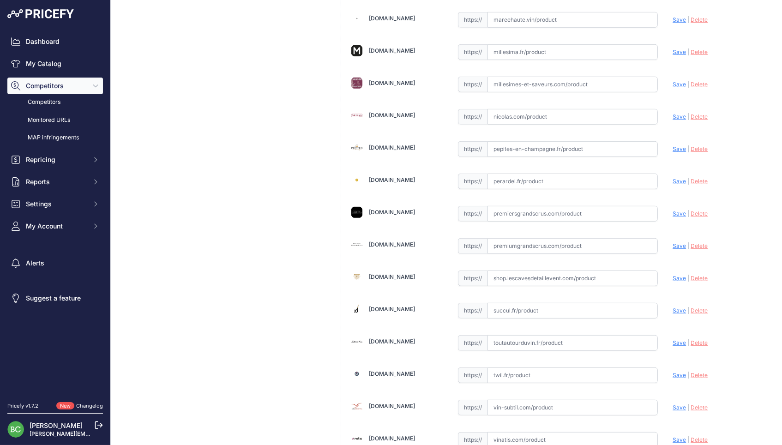
scroll to position [1111, 0]
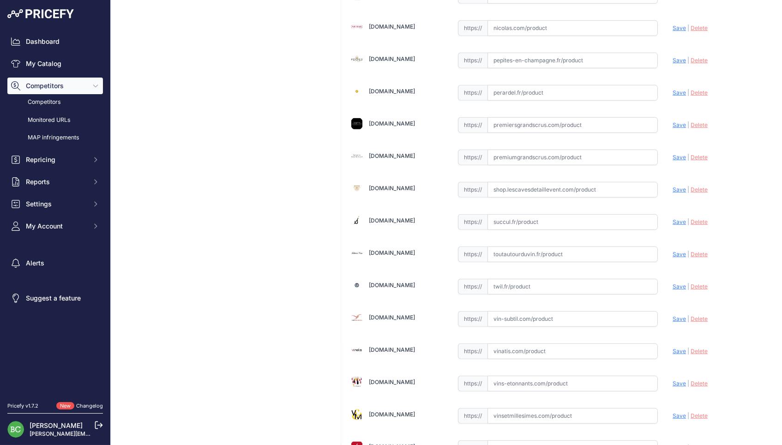
click at [513, 57] on input "text" at bounding box center [573, 61] width 171 height 16
paste input "https://pepites-en-champagne.fr/fr/vignerons/Pol-Roger-vintage-2018"
click at [681, 57] on span "Save" at bounding box center [679, 60] width 13 height 7
type input "https://pepites-en-champagne.fr/fr/vignerons/Pol-Roger-vintage-2018?prirule_jds…"
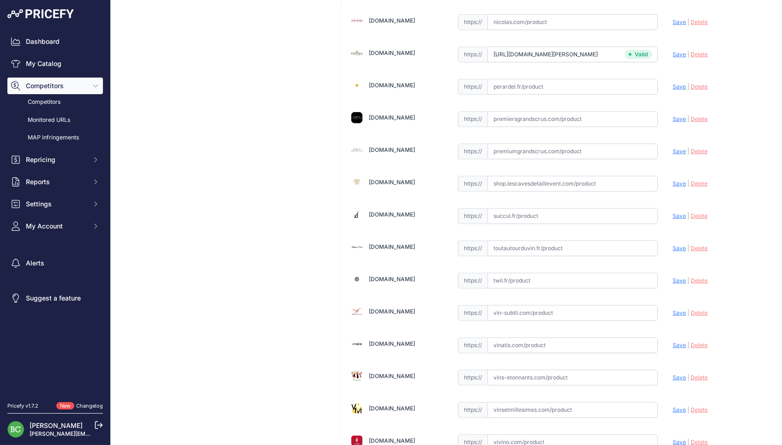
click at [537, 338] on input "text" at bounding box center [573, 346] width 171 height 16
paste input "https://www.vinatis.com/76418-champagne-pol-roger-brut-vintage-2018-en-etui"
click at [678, 342] on span "Save" at bounding box center [679, 345] width 13 height 7
type input "https://www.vinatis.com/76418-champagne-pol-roger-brut-vintage-2018-en-etui?pri…"
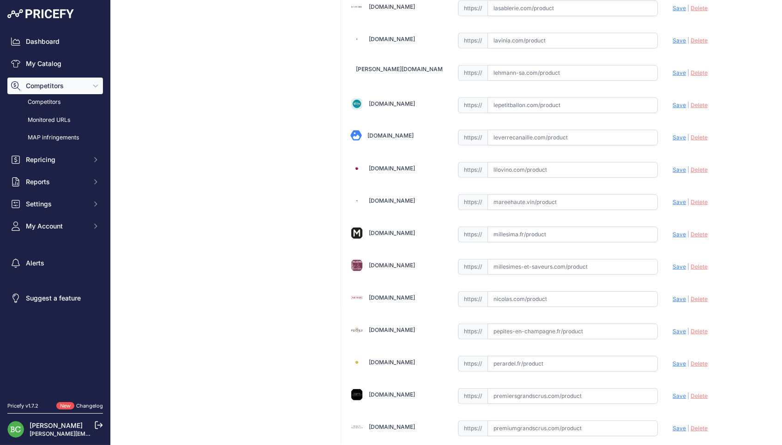
scroll to position [844, 0]
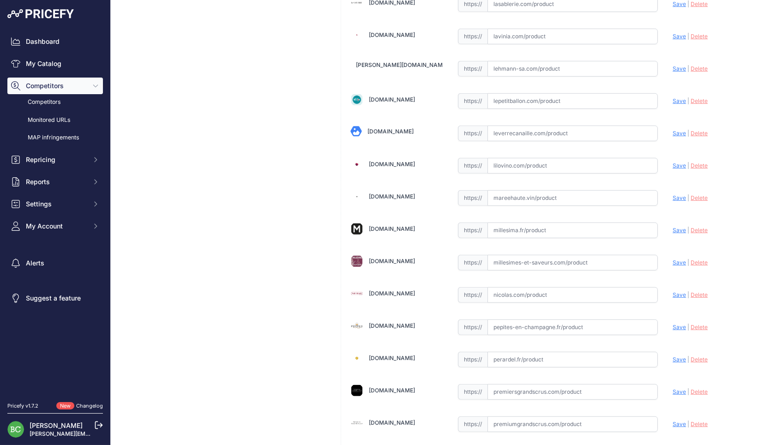
drag, startPoint x: 592, startPoint y: 204, endPoint x: 580, endPoint y: 211, distance: 14.1
click at [589, 207] on div "[DOMAIN_NAME] Valid Save" at bounding box center [558, 20] width 434 height 1621
click at [552, 223] on input "text" at bounding box center [573, 231] width 171 height 16
paste input "[URL][DOMAIN_NAME][PERSON_NAME]"
click at [677, 227] on span "Save" at bounding box center [679, 230] width 13 height 7
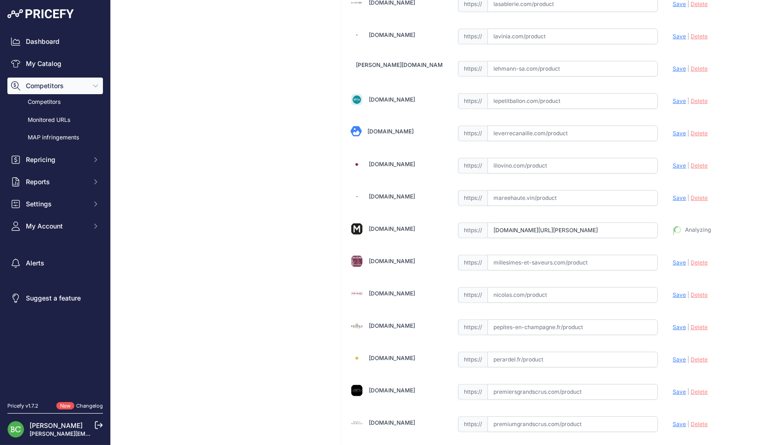
type input "[URL][DOMAIN_NAME][PERSON_NAME]"
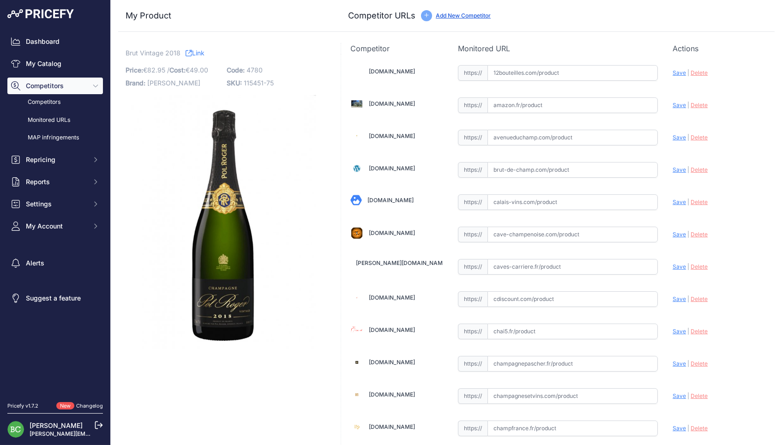
scroll to position [0, 0]
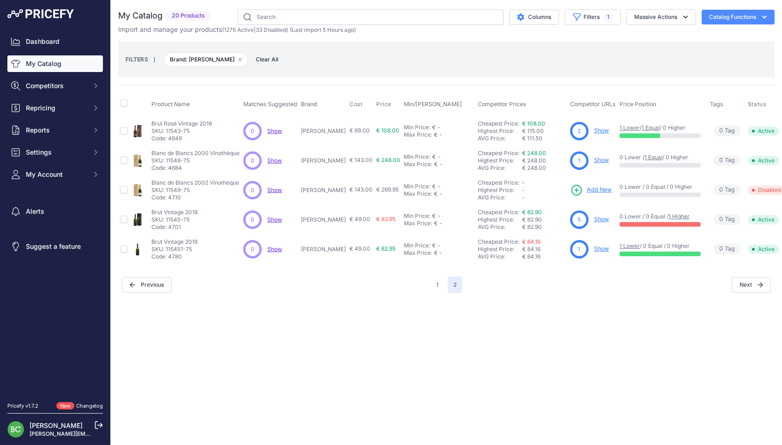
click at [441, 277] on button "1" at bounding box center [437, 285] width 13 height 17
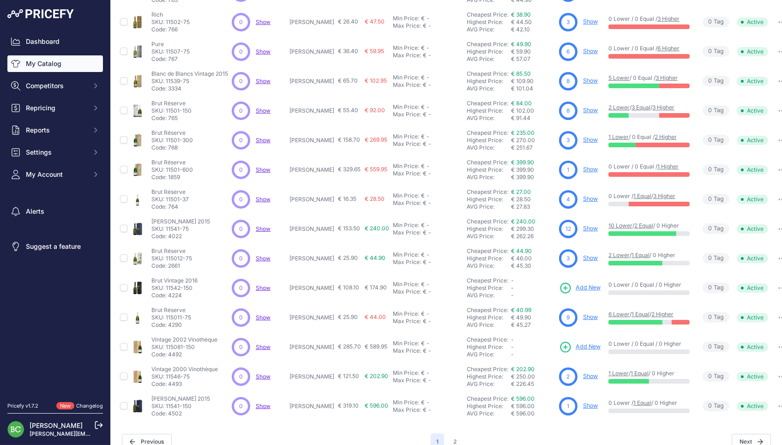
scroll to position [138, 0]
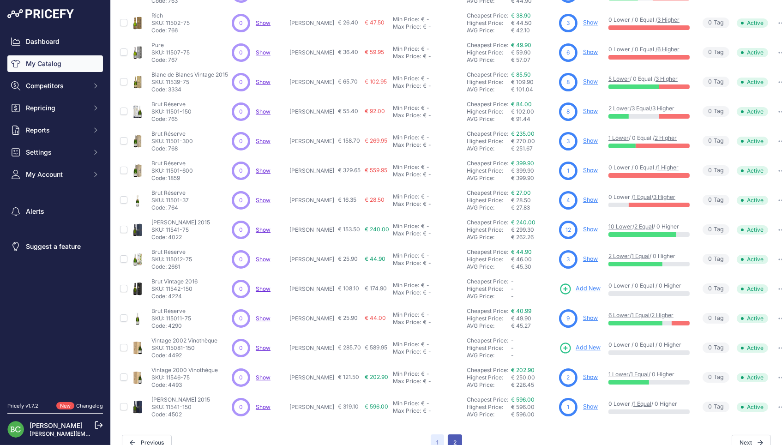
click at [460, 434] on button "2" at bounding box center [455, 442] width 14 height 17
